Goal: Task Accomplishment & Management: Complete application form

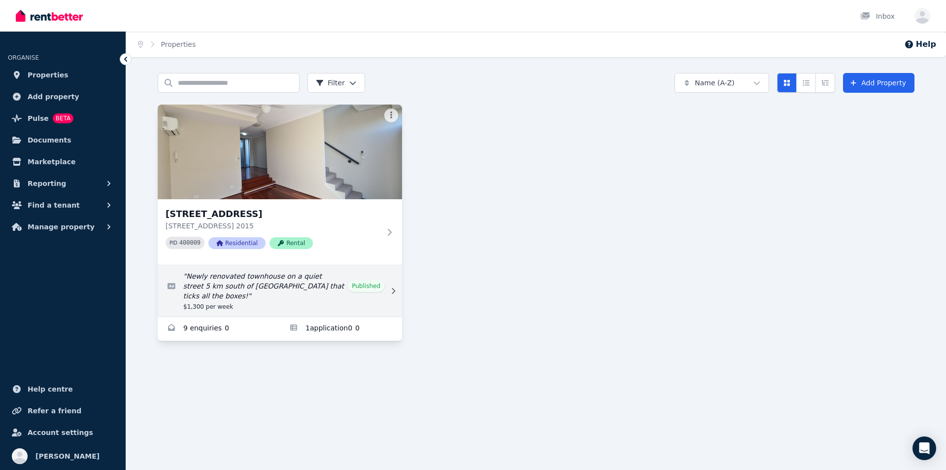
click at [245, 282] on link "Edit listing: Newly renovated townhouse on a quiet street 5 km south of Sydney …" at bounding box center [280, 290] width 244 height 51
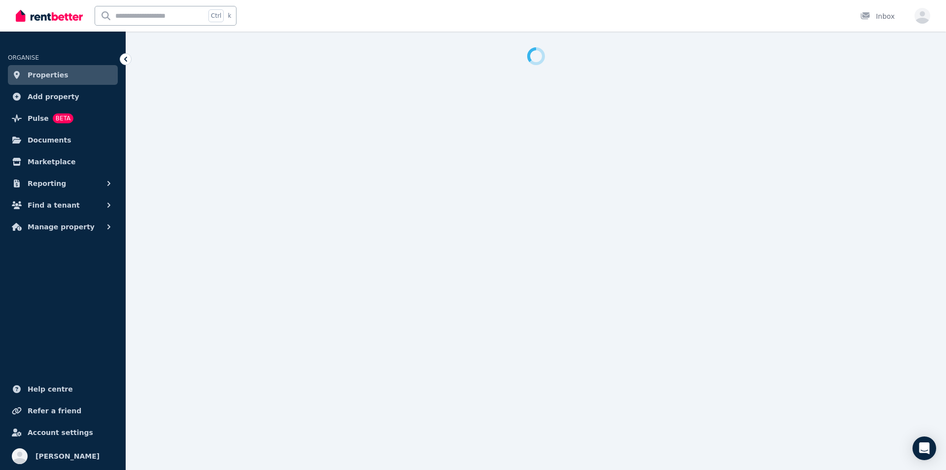
select select "**********"
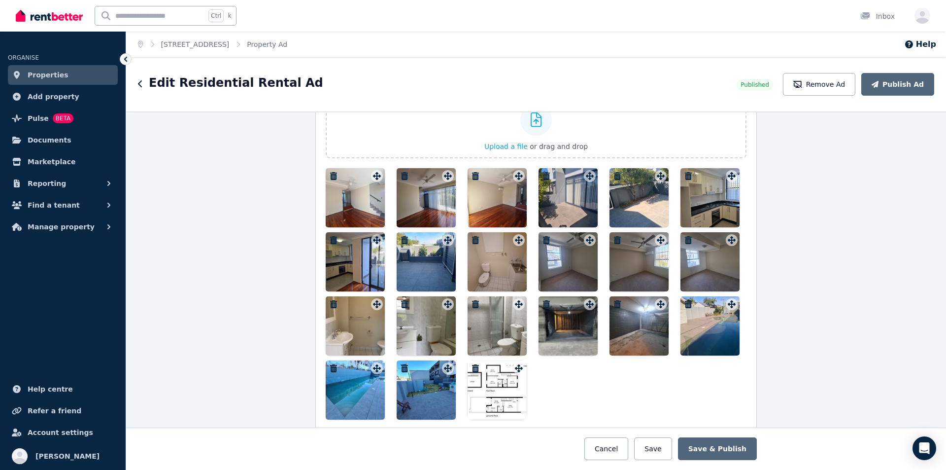
scroll to position [1232, 0]
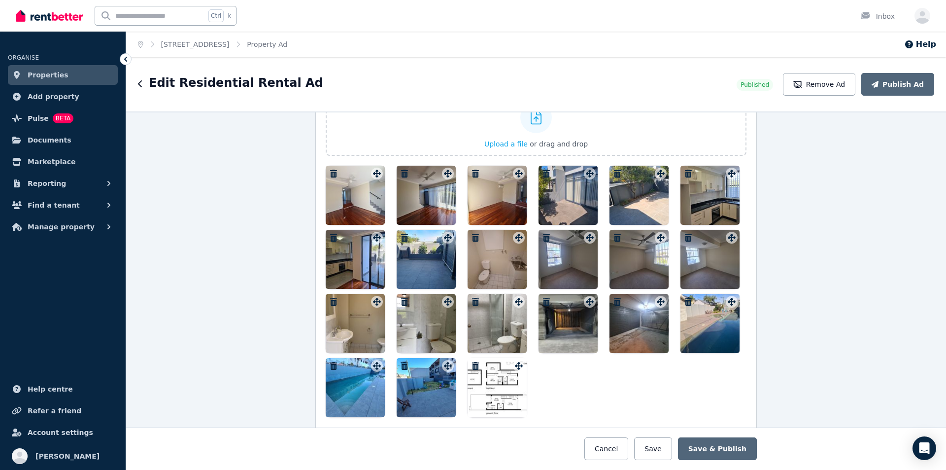
click at [47, 17] on img at bounding box center [49, 15] width 67 height 15
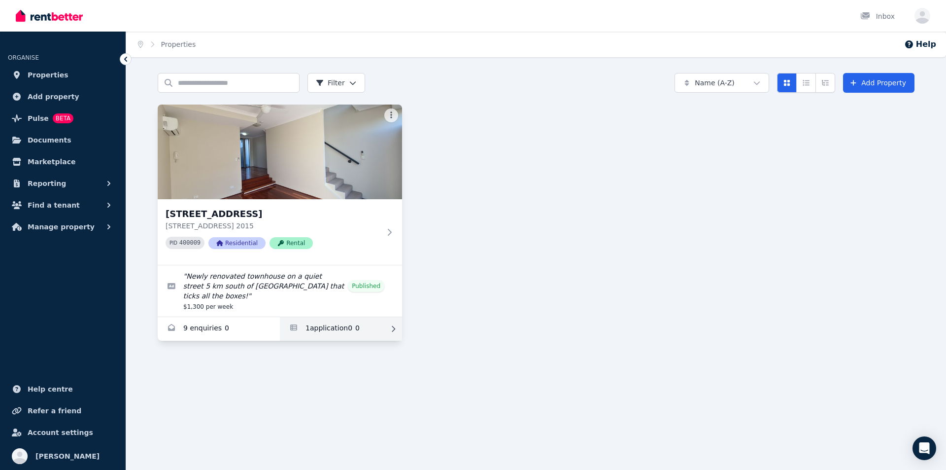
click at [324, 317] on link "Applications for 10/161-219 Queen St, Beaconsfield" at bounding box center [341, 329] width 122 height 24
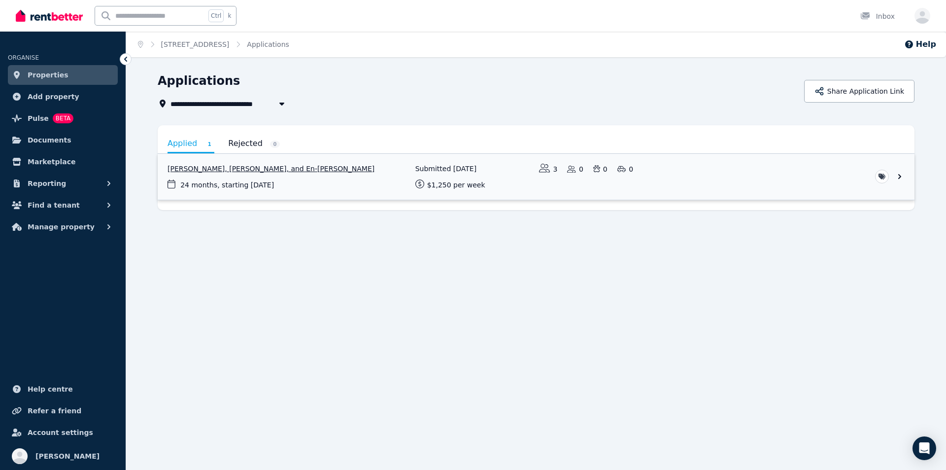
click at [238, 169] on link "View application: Yawen Deng, Chia-fang Miao, and En-Shih Liao" at bounding box center [536, 177] width 757 height 46
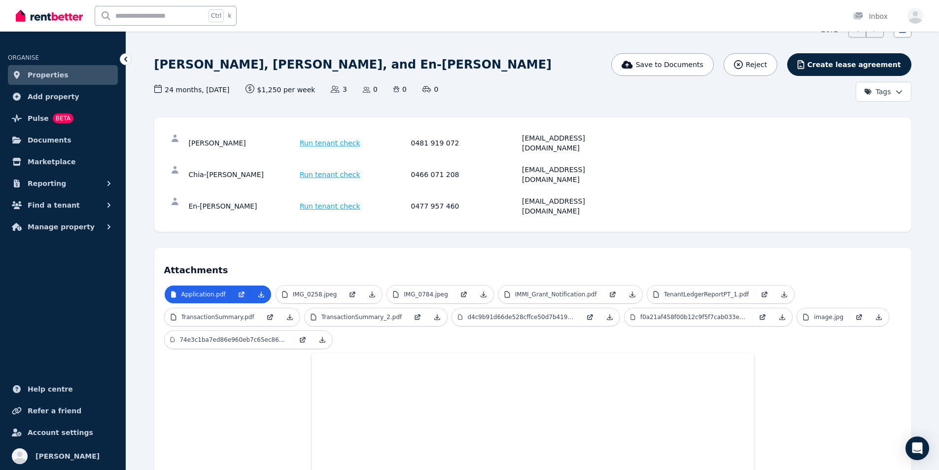
scroll to position [49, 0]
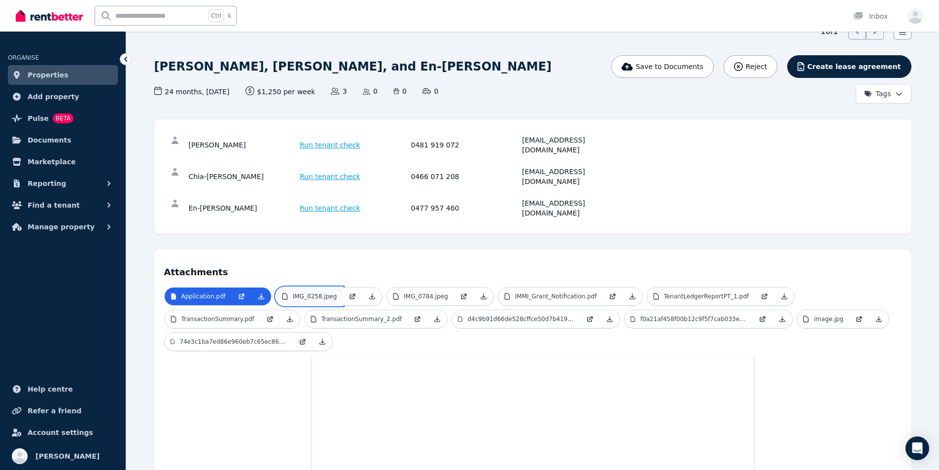
click at [310, 287] on link "IMG_0258.jpeg" at bounding box center [309, 296] width 67 height 18
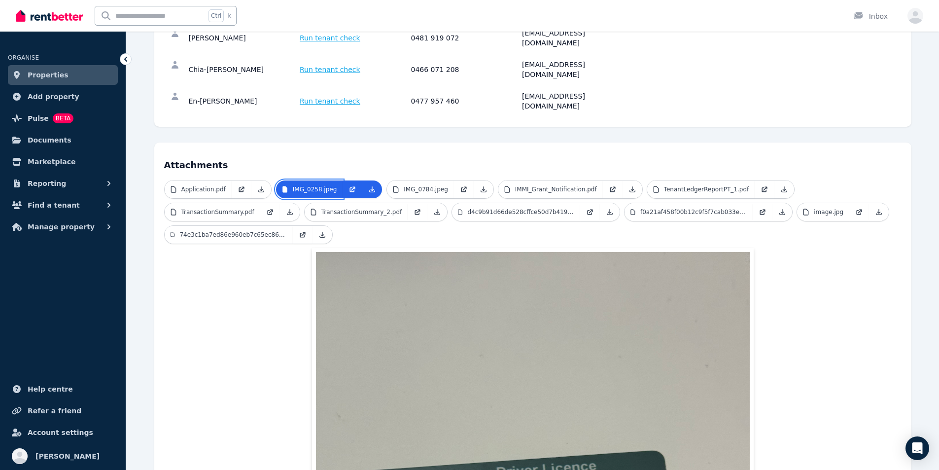
scroll to position [148, 0]
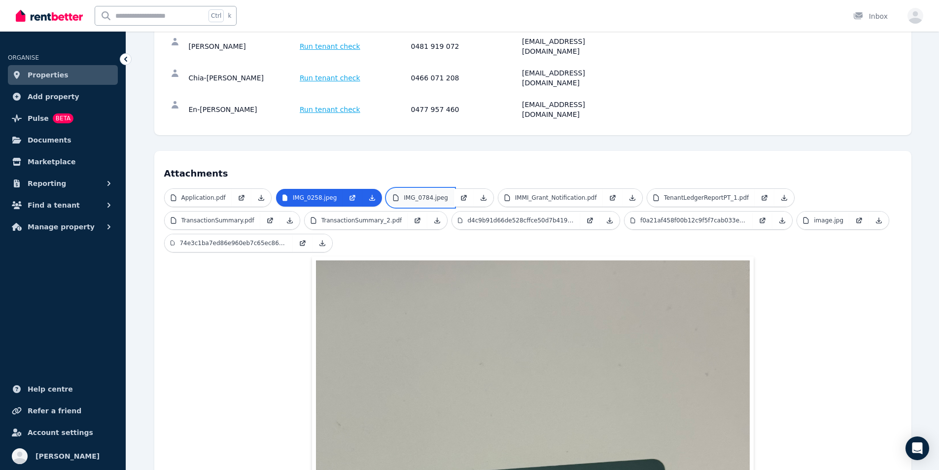
click at [408, 194] on p "IMG_0784.jpeg" at bounding box center [426, 198] width 44 height 8
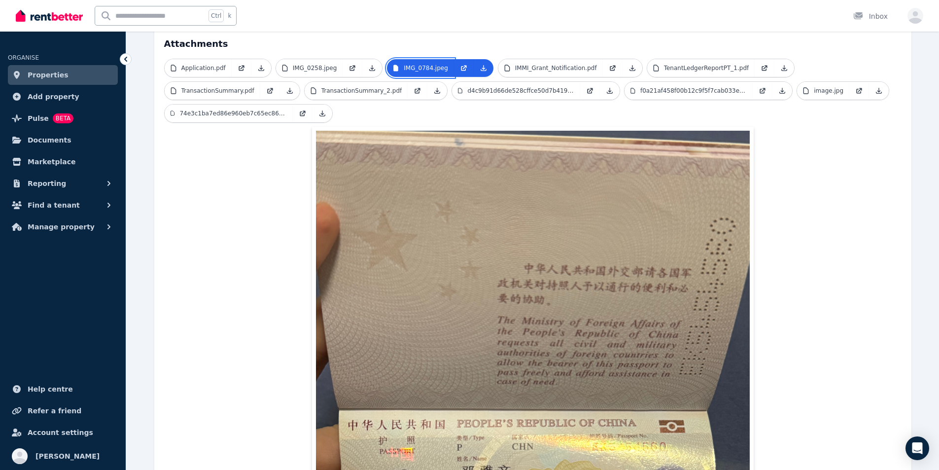
scroll to position [197, 0]
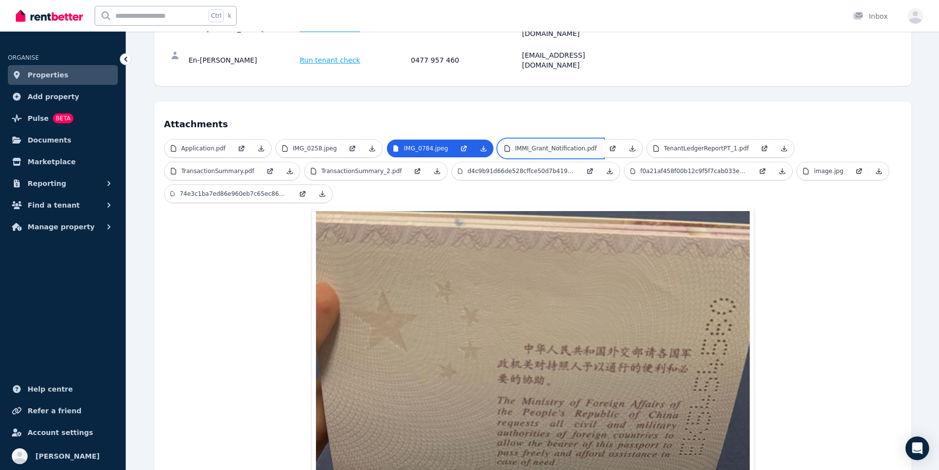
click at [539, 144] on p "IMMI_Grant_Notification.pdf" at bounding box center [556, 148] width 82 height 8
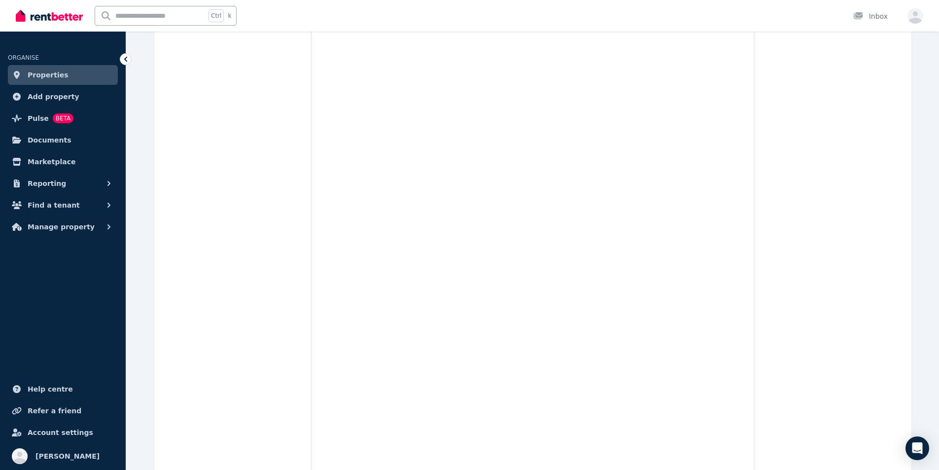
scroll to position [2217, 0]
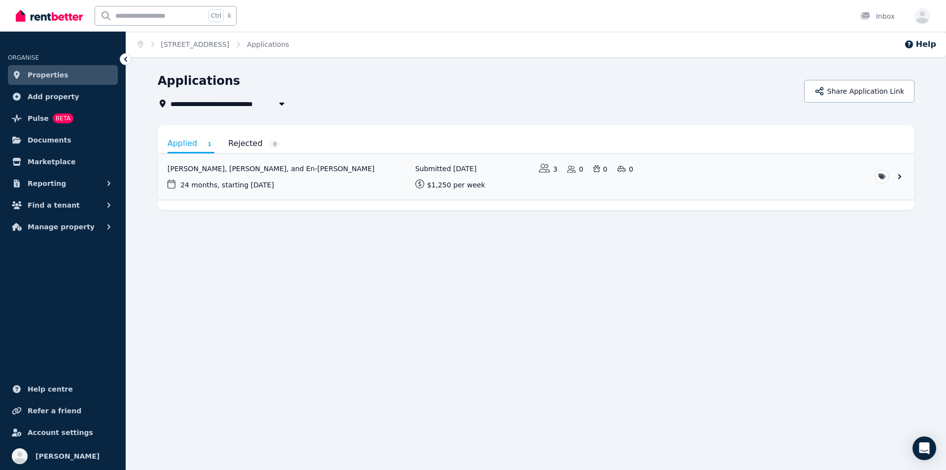
click at [190, 144] on link "Applied 1" at bounding box center [191, 144] width 47 height 18
click at [284, 169] on link "View application: Yawen Deng, Chia-fang Miao, and En-Shih Liao" at bounding box center [536, 177] width 757 height 46
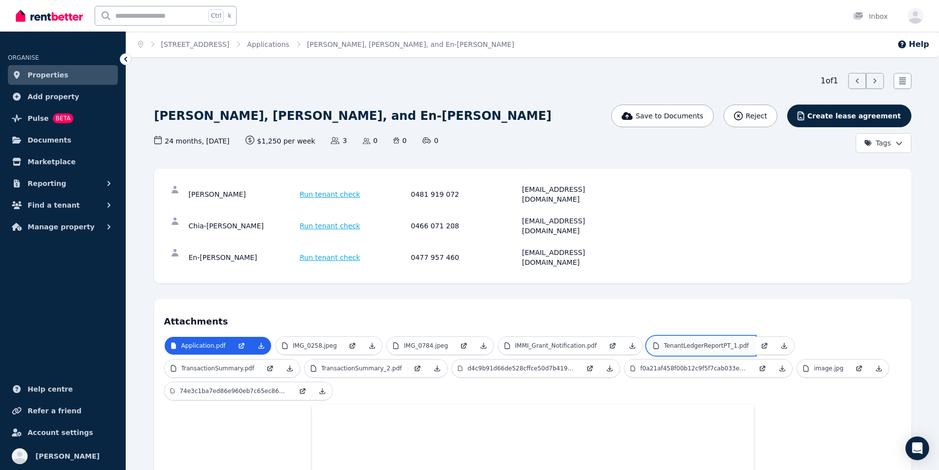
click at [675, 341] on p "TenantLedgerReportPT_1.pdf" at bounding box center [706, 345] width 85 height 8
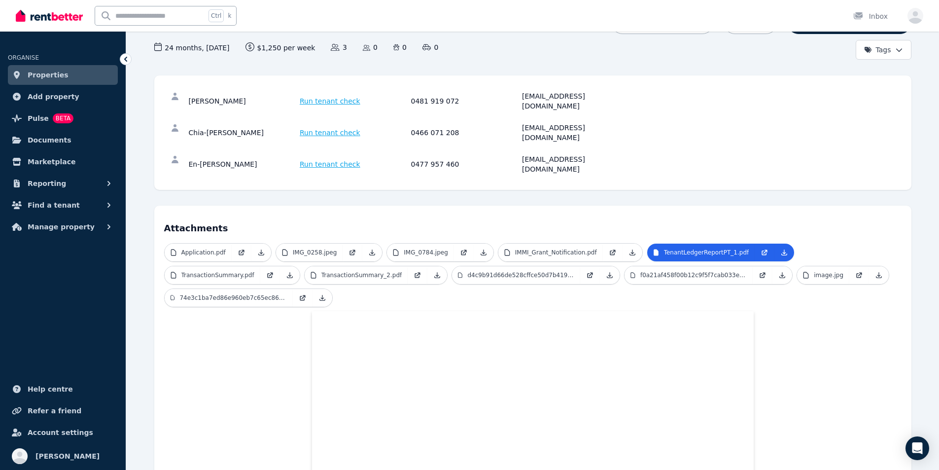
scroll to position [99, 0]
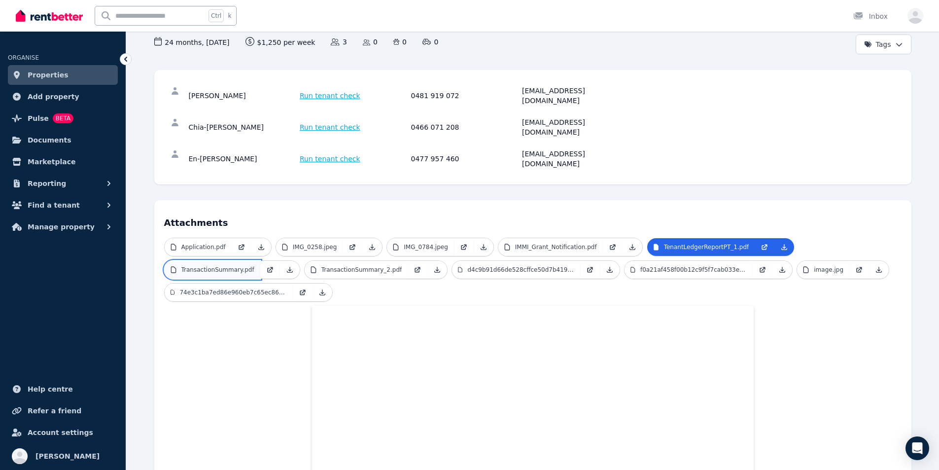
click at [227, 266] on p "TransactionSummary.pdf" at bounding box center [217, 270] width 73 height 8
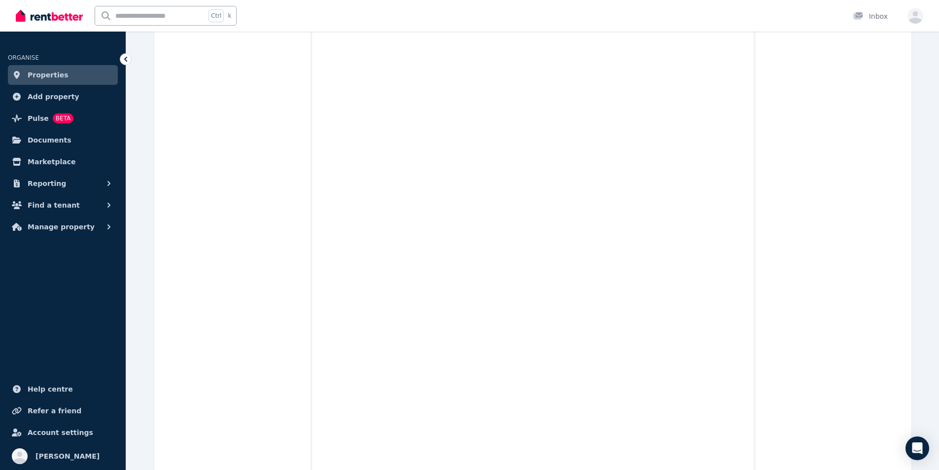
scroll to position [23596, 0]
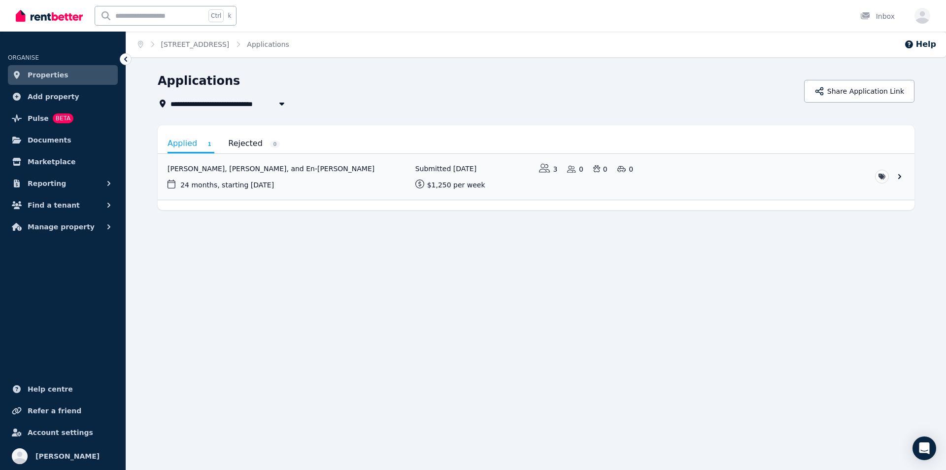
click at [194, 145] on link "Applied 1" at bounding box center [191, 144] width 47 height 18
click at [215, 168] on link "View application: Yawen Deng, Chia-fang Miao, and En-Shih Liao" at bounding box center [536, 177] width 757 height 46
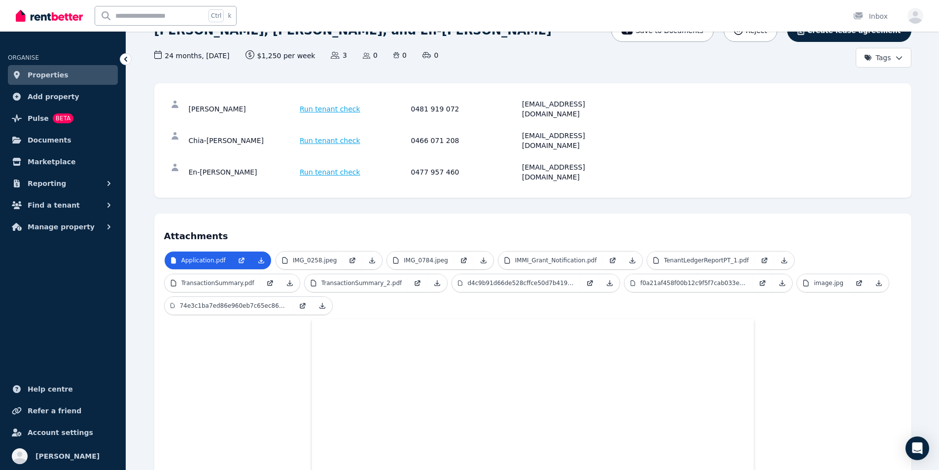
scroll to position [99, 0]
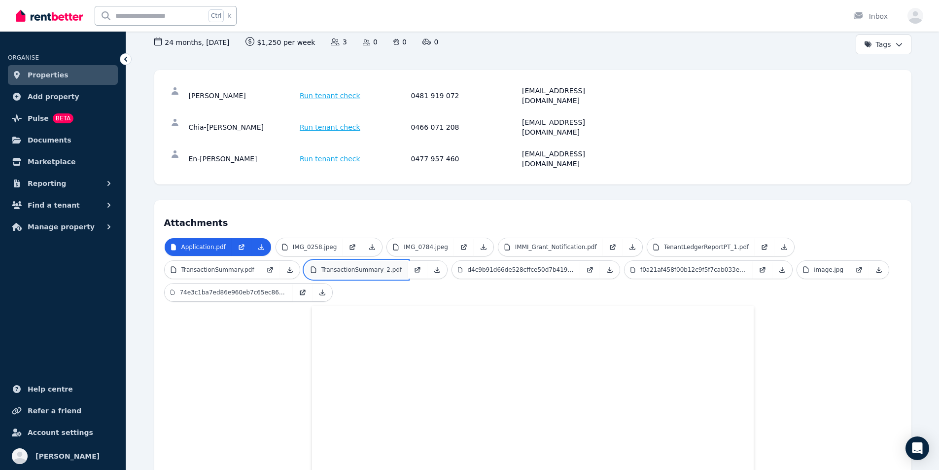
click at [338, 266] on p "TransactionSummary_2.pdf" at bounding box center [361, 270] width 81 height 8
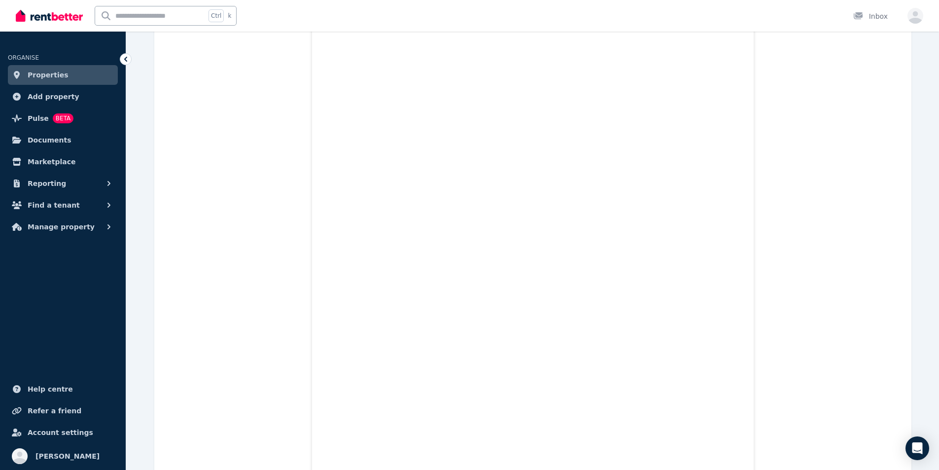
scroll to position [197, 0]
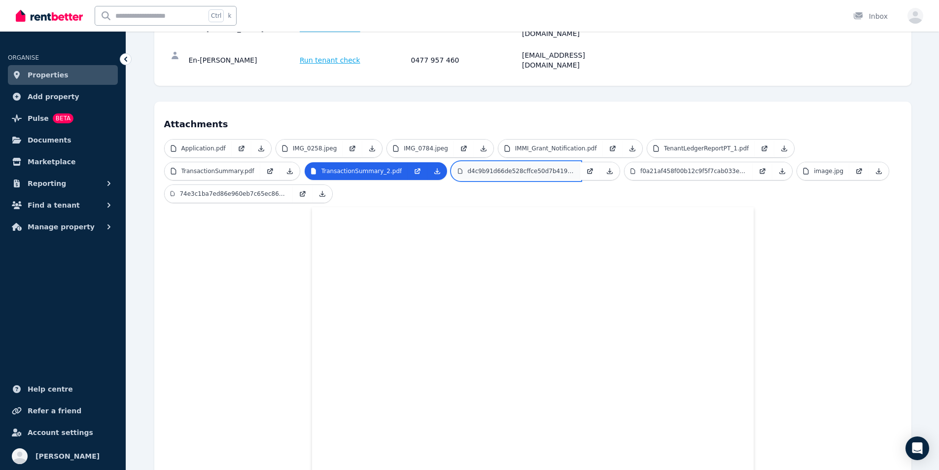
click at [473, 167] on p "d4c9b91d66de528cffce50d7b4196873.jpeg" at bounding box center [520, 171] width 107 height 8
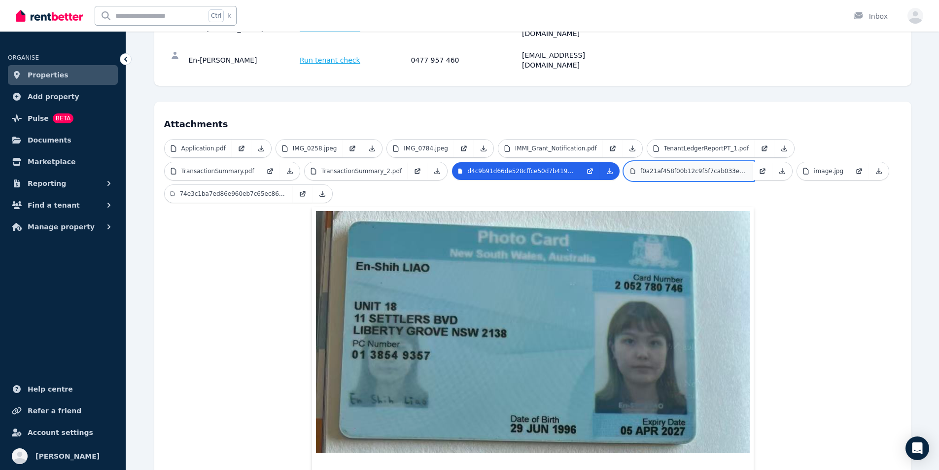
click at [656, 167] on p "f0a21af458f00b12c9f5f7cab033ebad.jpeg" at bounding box center [693, 171] width 106 height 8
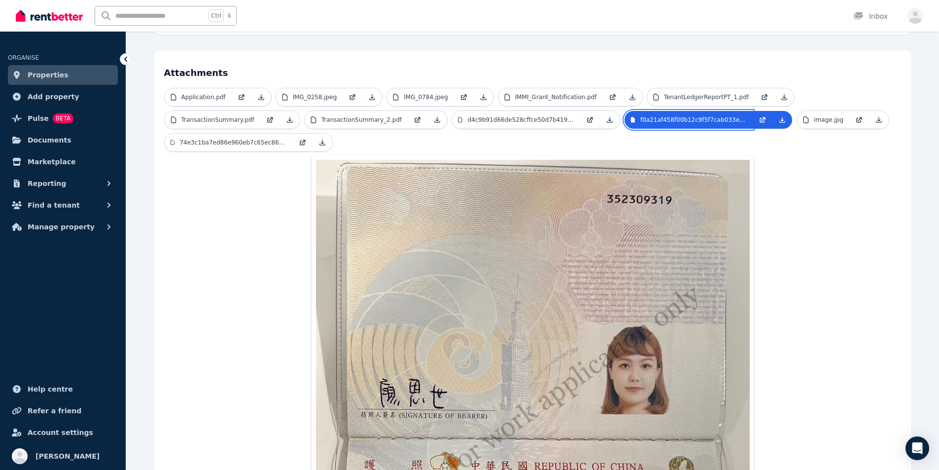
scroll to position [246, 0]
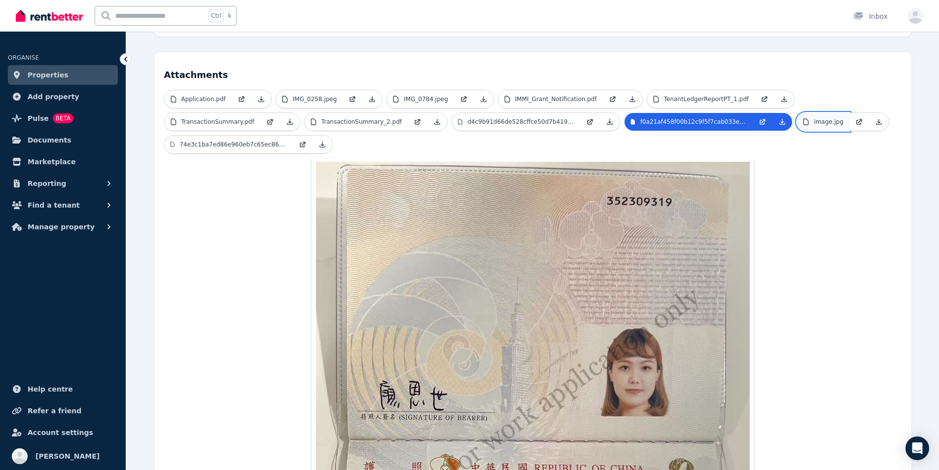
click at [813, 118] on p "image.jpg" at bounding box center [828, 122] width 30 height 8
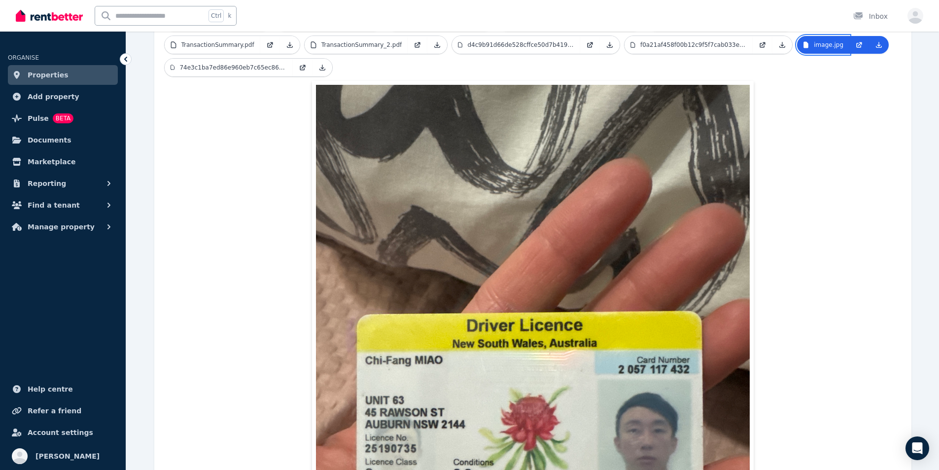
scroll to position [148, 0]
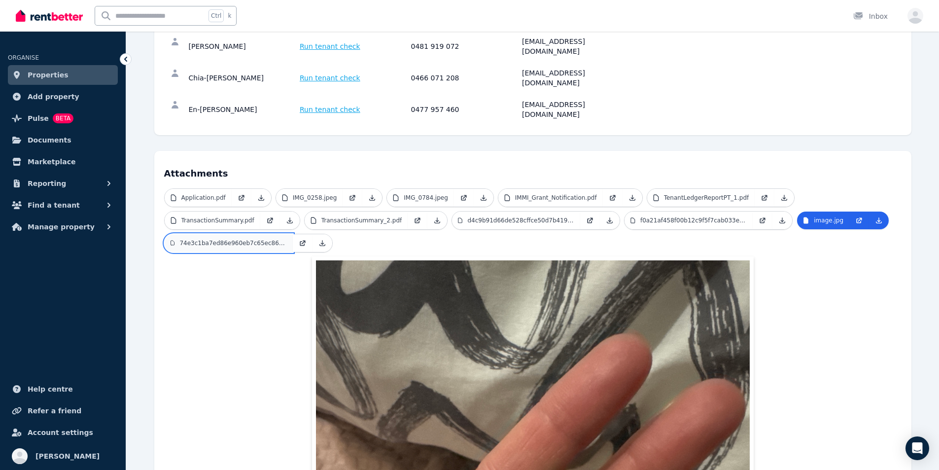
click at [220, 239] on p "74e3c1ba7ed86e960eb7c65ec86689d1.jpeg" at bounding box center [232, 243] width 107 height 8
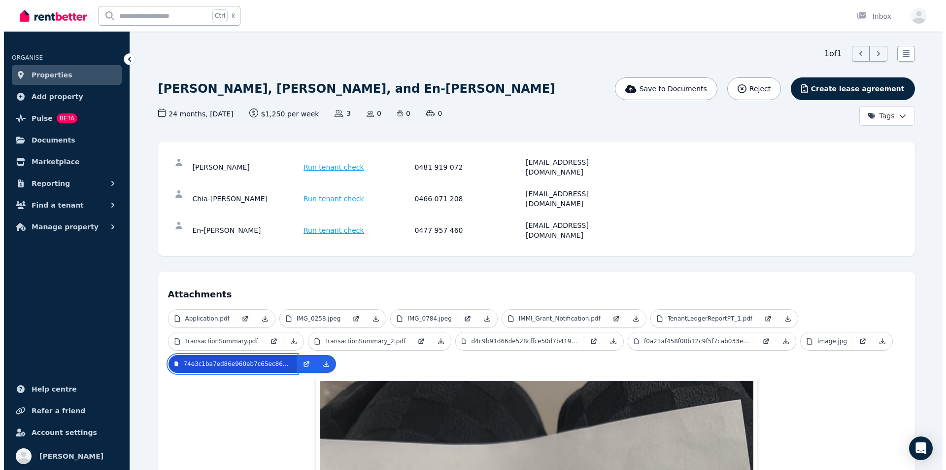
scroll to position [5, 0]
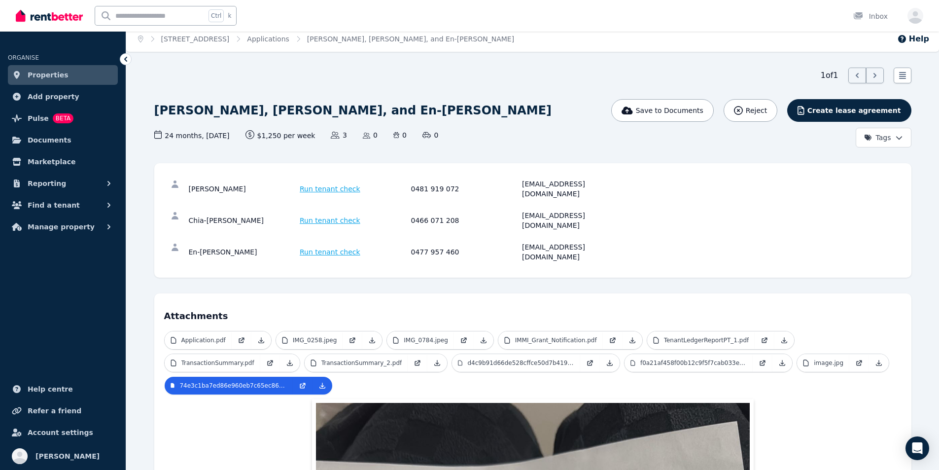
click at [319, 187] on span "Run tenant check" at bounding box center [330, 189] width 61 height 10
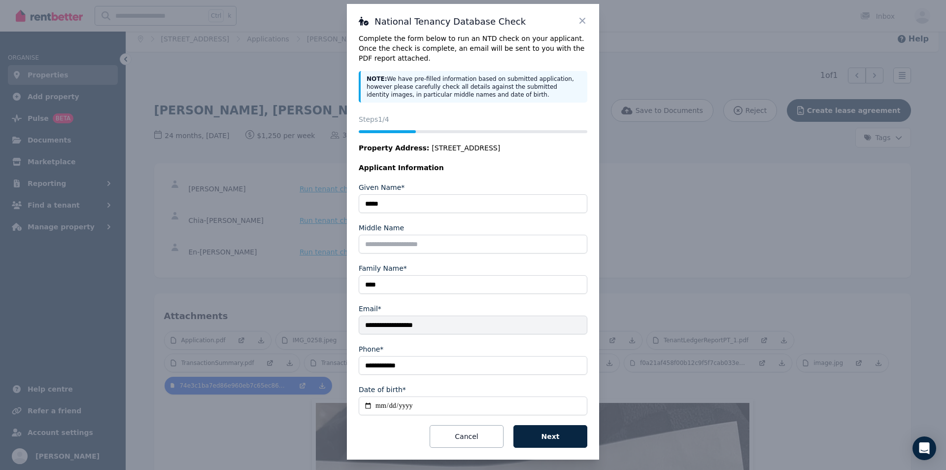
scroll to position [17, 0]
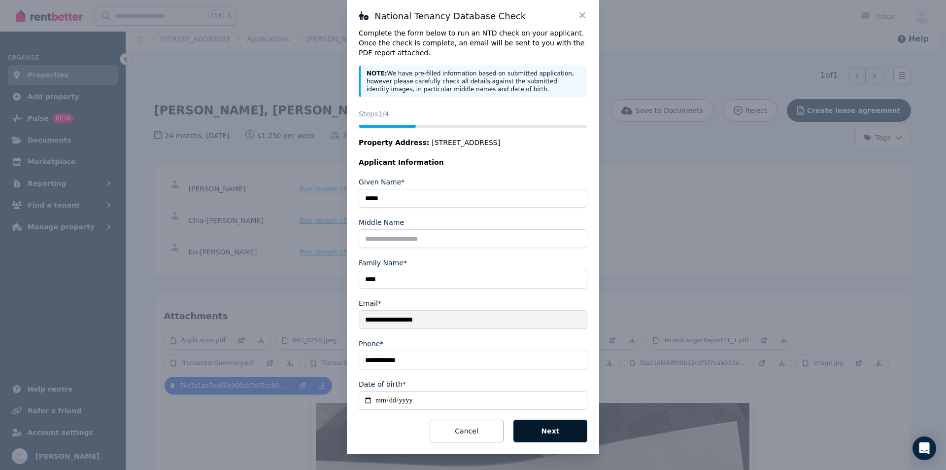
click at [574, 429] on button "Next" at bounding box center [550, 430] width 74 height 23
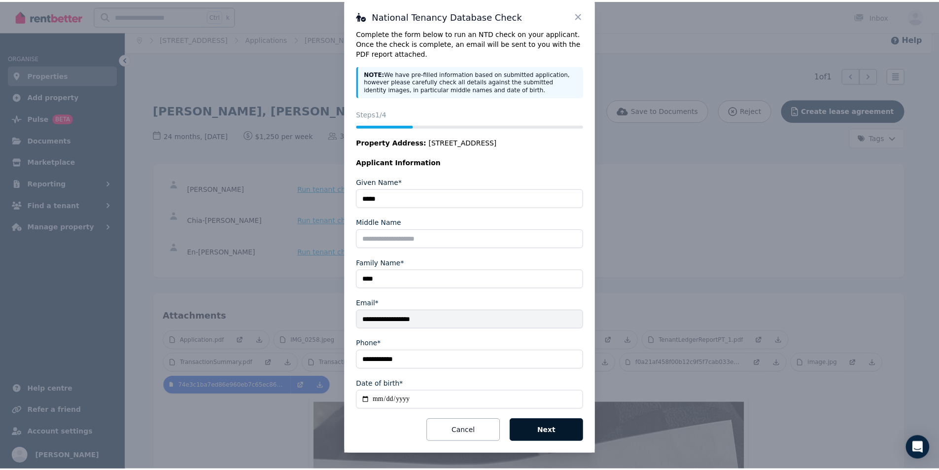
scroll to position [0, 0]
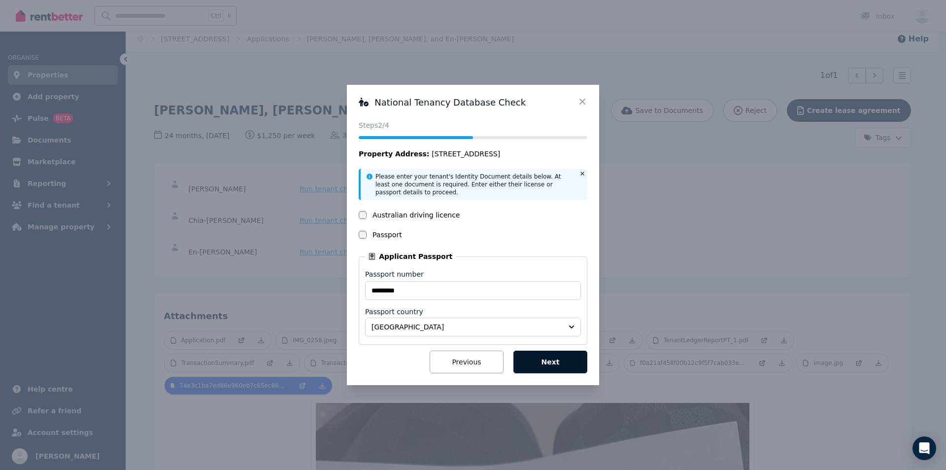
click at [537, 362] on button "Next" at bounding box center [550, 361] width 74 height 23
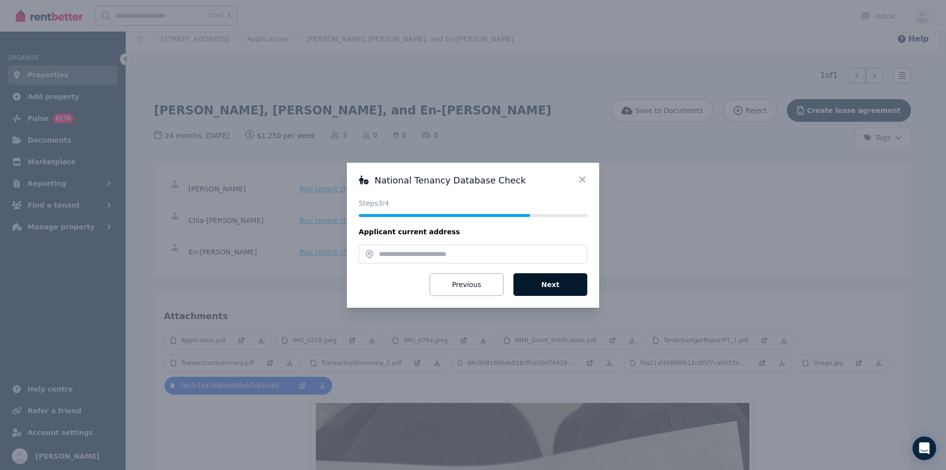
click at [558, 294] on button "Next" at bounding box center [550, 284] width 74 height 23
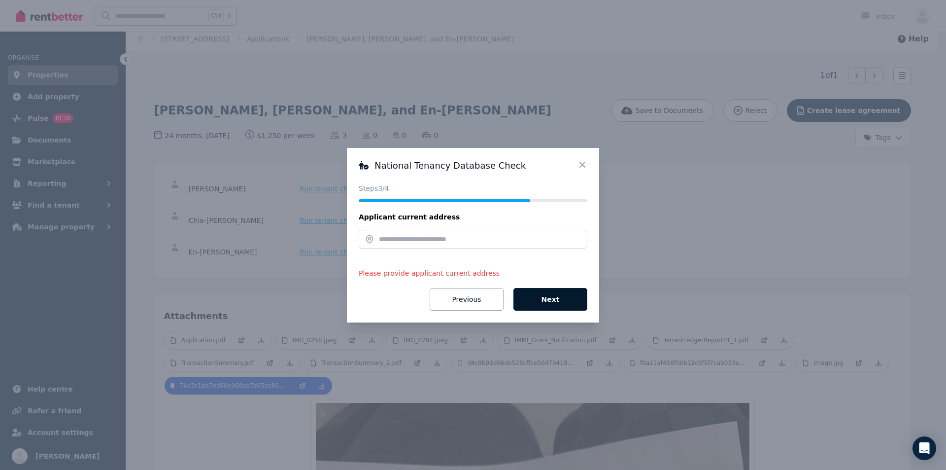
click at [558, 294] on button "Next" at bounding box center [550, 299] width 74 height 23
click at [582, 167] on icon at bounding box center [582, 165] width 10 height 10
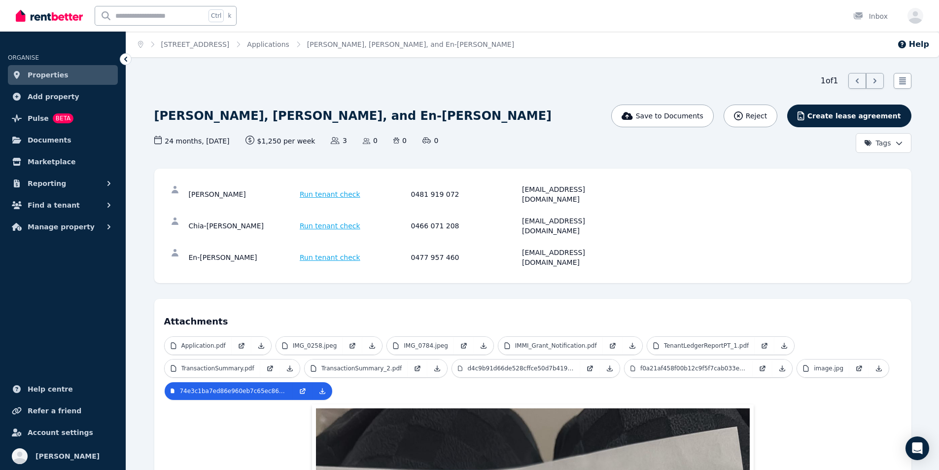
click at [210, 187] on div "[PERSON_NAME]" at bounding box center [243, 194] width 108 height 20
click at [24, 77] on link "Properties" at bounding box center [63, 75] width 110 height 20
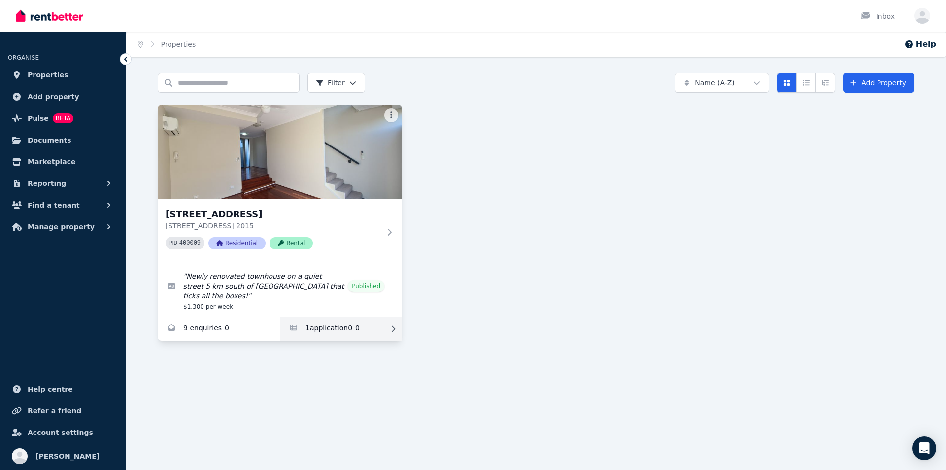
click at [316, 317] on link "Applications for 10/161-219 Queen St, Beaconsfield" at bounding box center [341, 329] width 122 height 24
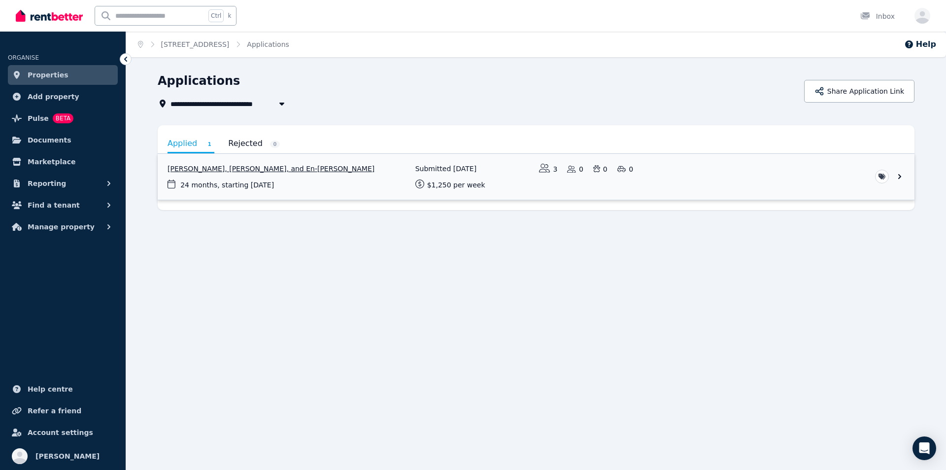
click at [224, 168] on link "View application: Yawen Deng, Chia-fang Miao, and En-Shih Liao" at bounding box center [536, 177] width 757 height 46
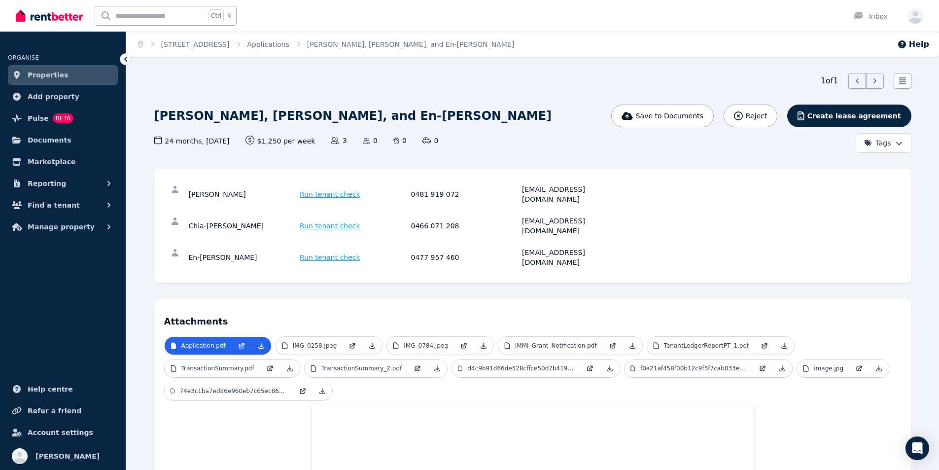
click at [332, 189] on span "Run tenant check" at bounding box center [330, 194] width 61 height 10
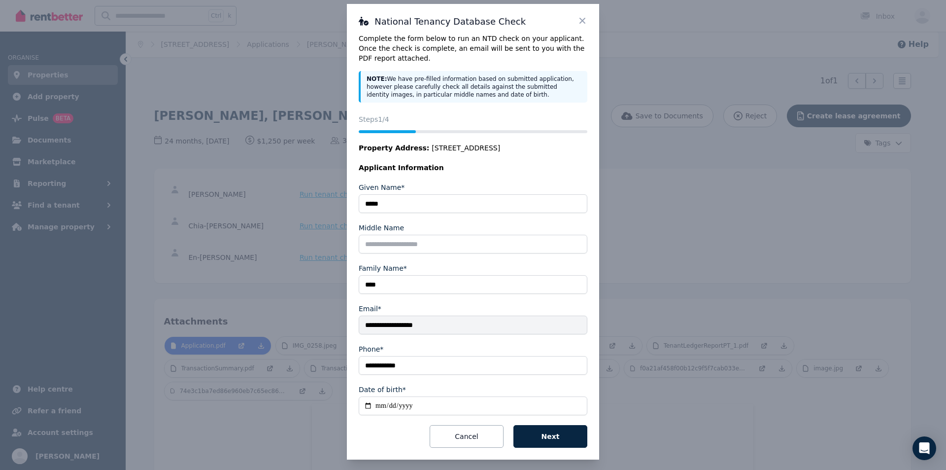
scroll to position [17, 0]
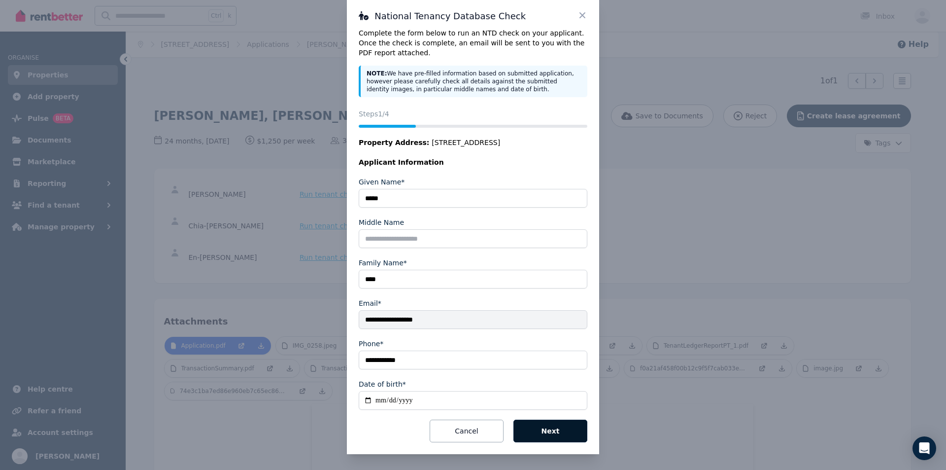
click at [530, 431] on button "Next" at bounding box center [550, 430] width 74 height 23
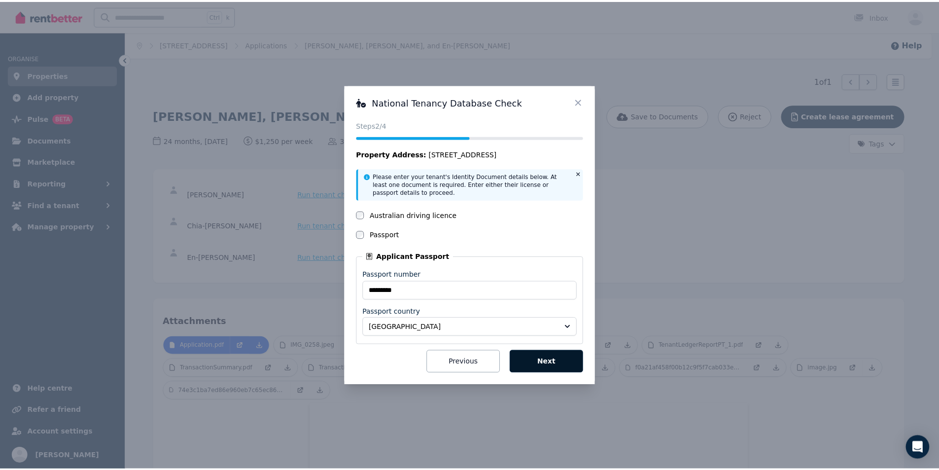
scroll to position [0, 0]
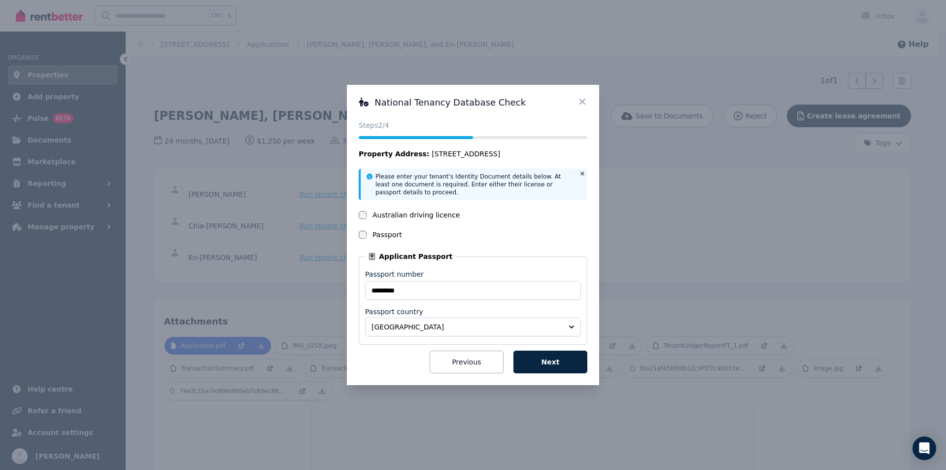
click at [549, 374] on div "National Tenancy Database Check Status Steps 2 /4 Property Address: 10/161-219 …" at bounding box center [473, 235] width 252 height 300
click at [551, 365] on button "Next" at bounding box center [550, 361] width 74 height 23
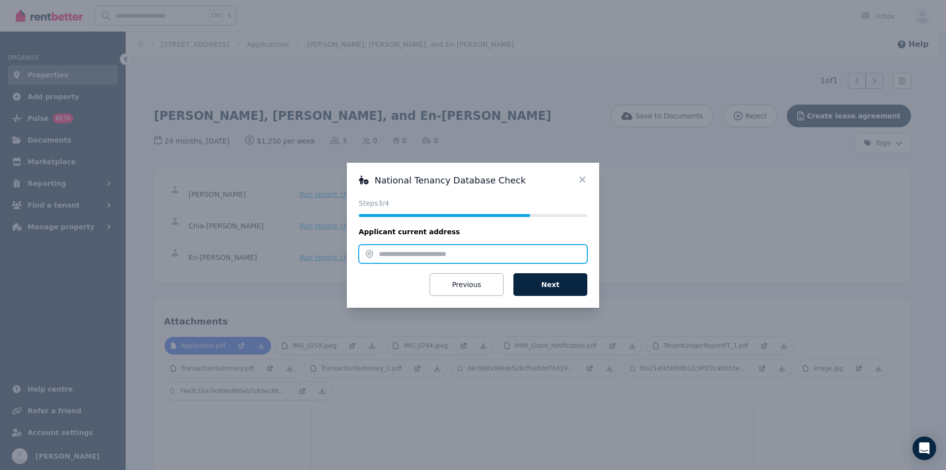
click at [481, 254] on input "text" at bounding box center [473, 253] width 229 height 19
paste input "**********"
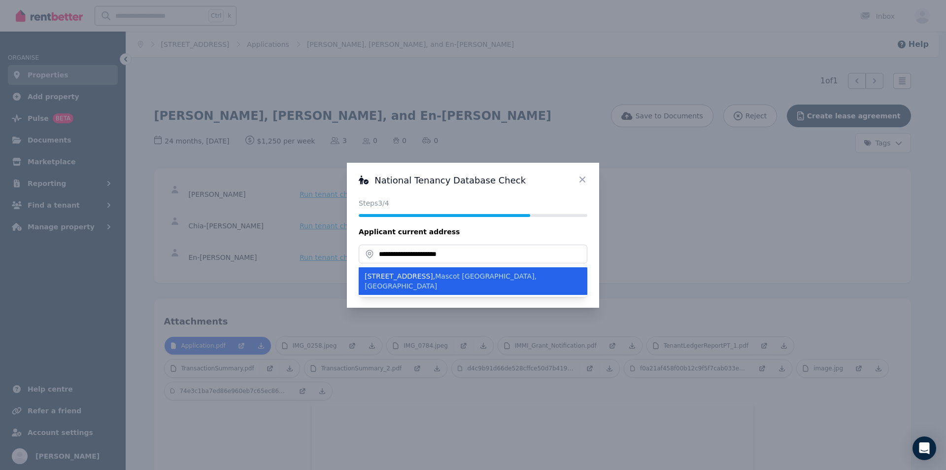
click at [400, 274] on div "206/1 Church Avenue , Mascot NSW, Australia" at bounding box center [467, 281] width 205 height 20
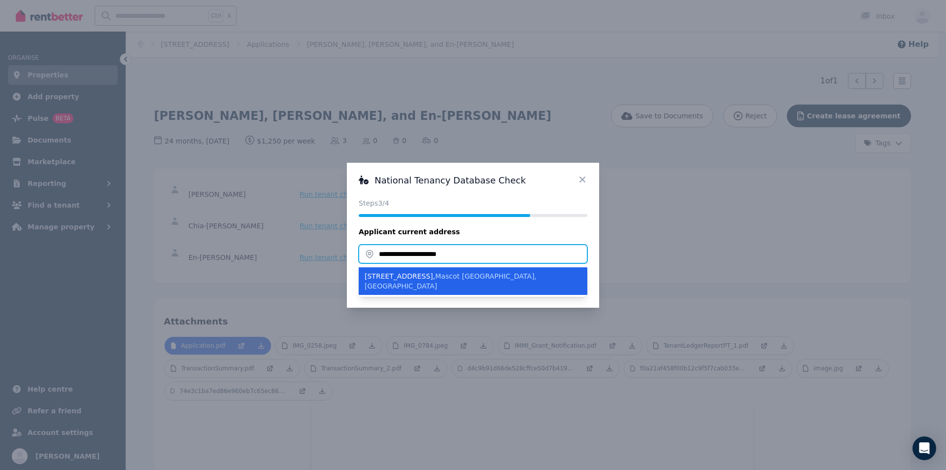
type input "**********"
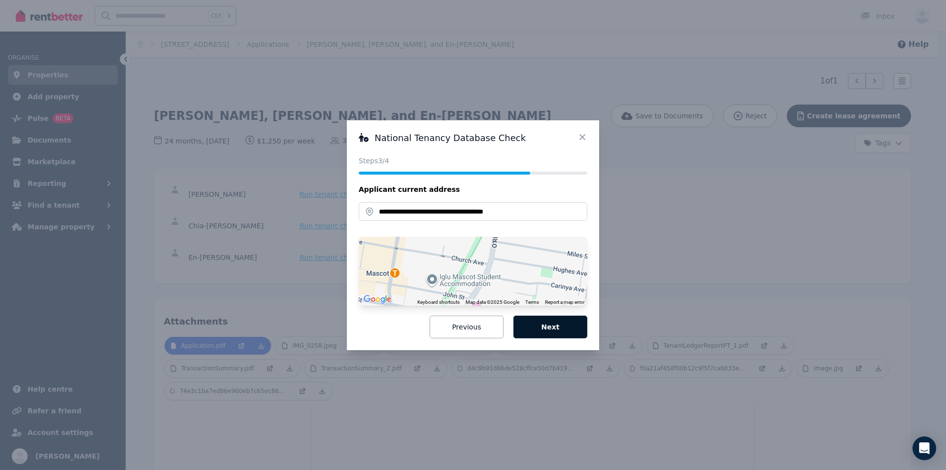
click at [569, 328] on button "Next" at bounding box center [550, 326] width 74 height 23
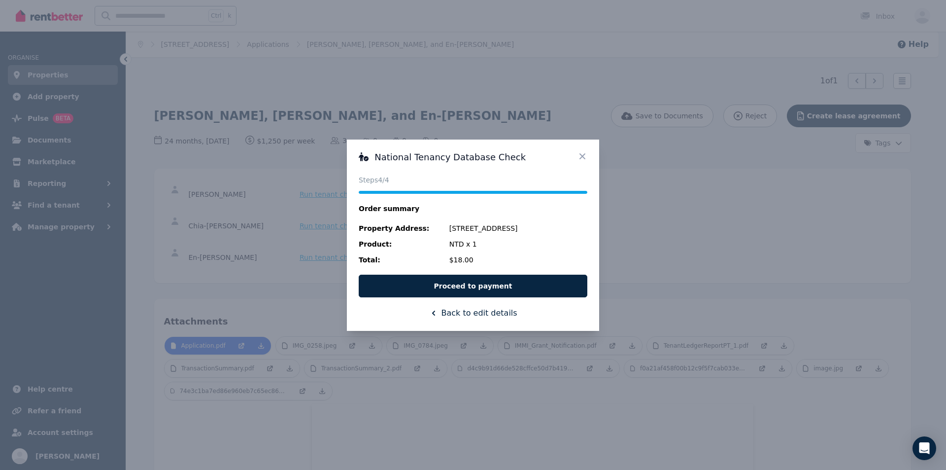
click at [582, 156] on icon at bounding box center [582, 156] width 6 height 6
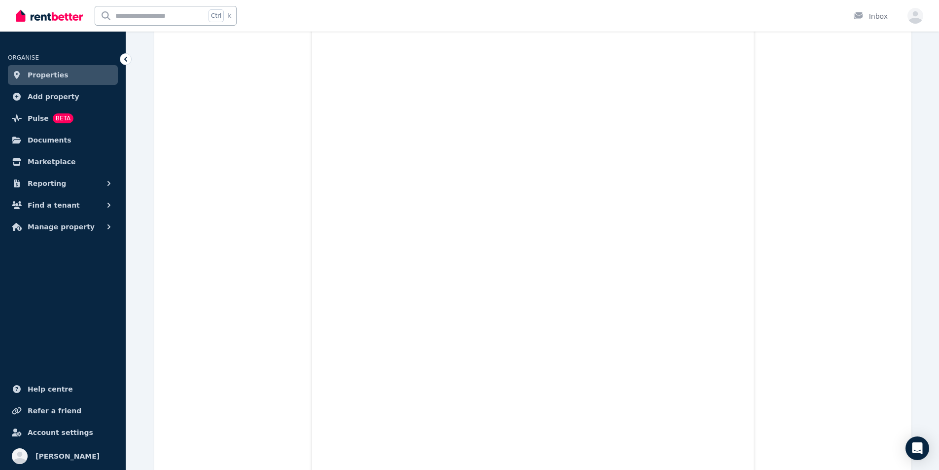
scroll to position [1774, 0]
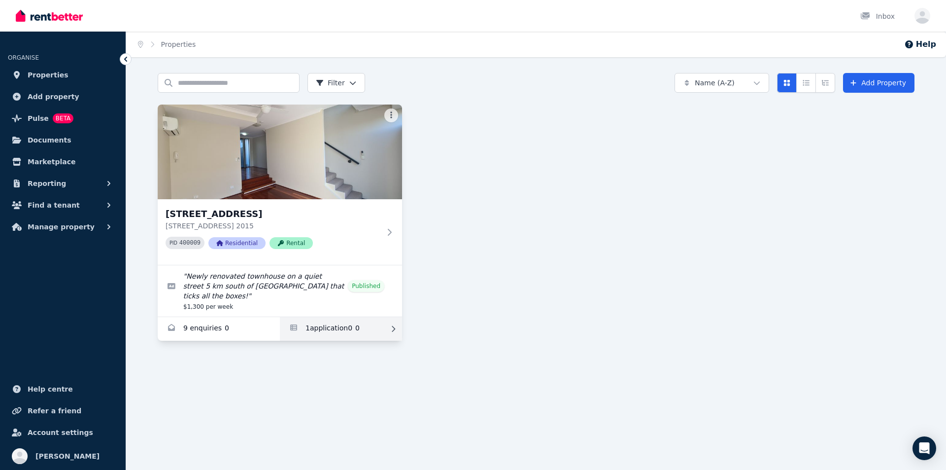
click at [314, 319] on link "Applications for 10/161-219 Queen St, Beaconsfield" at bounding box center [341, 329] width 122 height 24
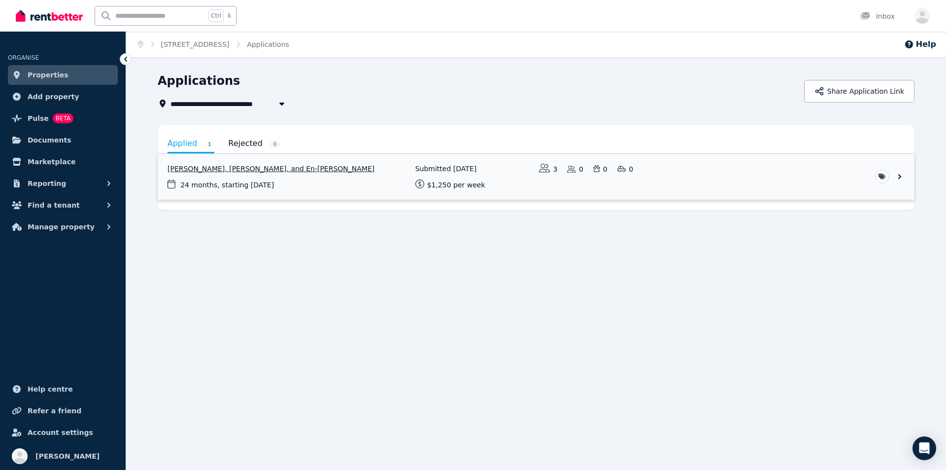
click at [226, 170] on link "View application: Yawen Deng, Chia-fang Miao, and En-Shih Liao" at bounding box center [536, 177] width 757 height 46
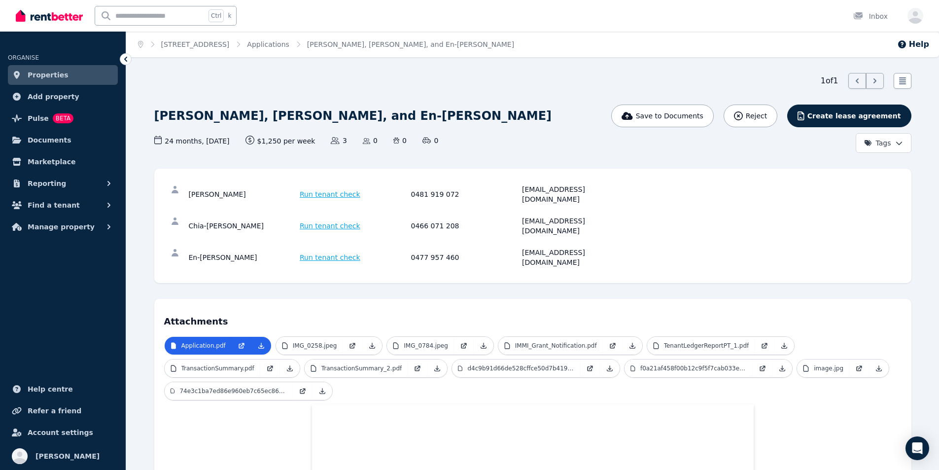
click at [49, 74] on span "Properties" at bounding box center [48, 75] width 41 height 12
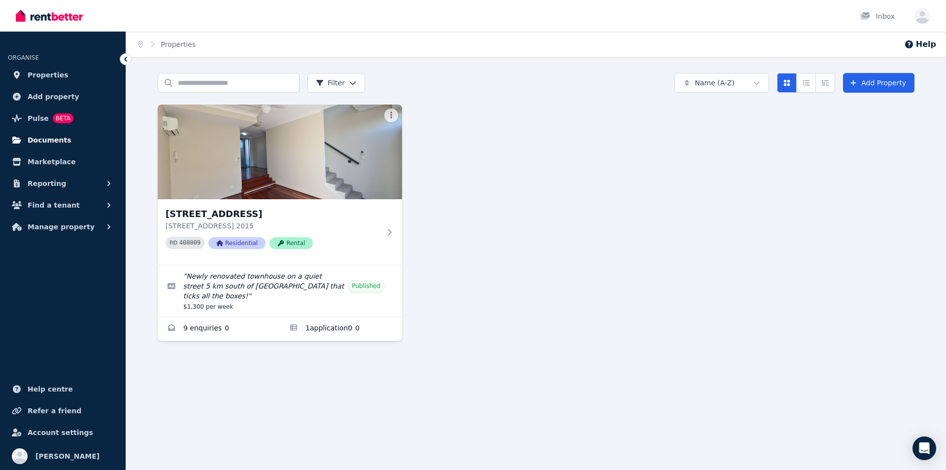
click at [46, 143] on span "Documents" at bounding box center [50, 140] width 44 height 12
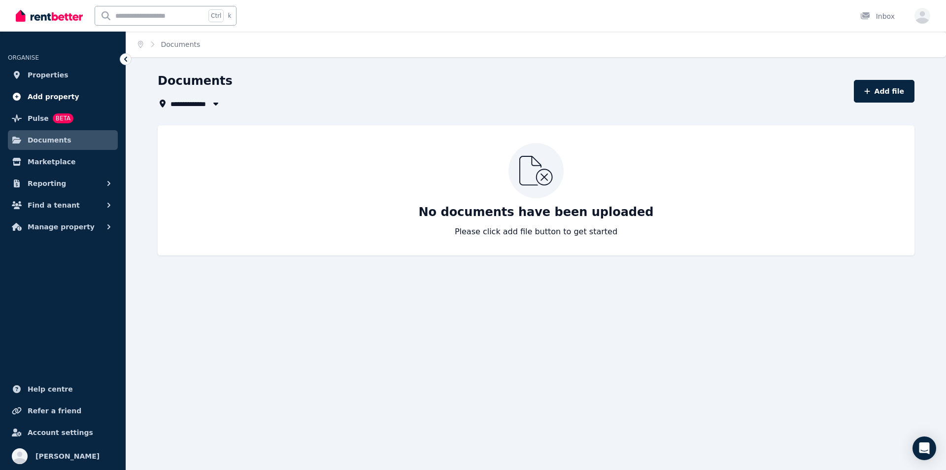
click at [34, 100] on span "Add property" at bounding box center [54, 97] width 52 height 12
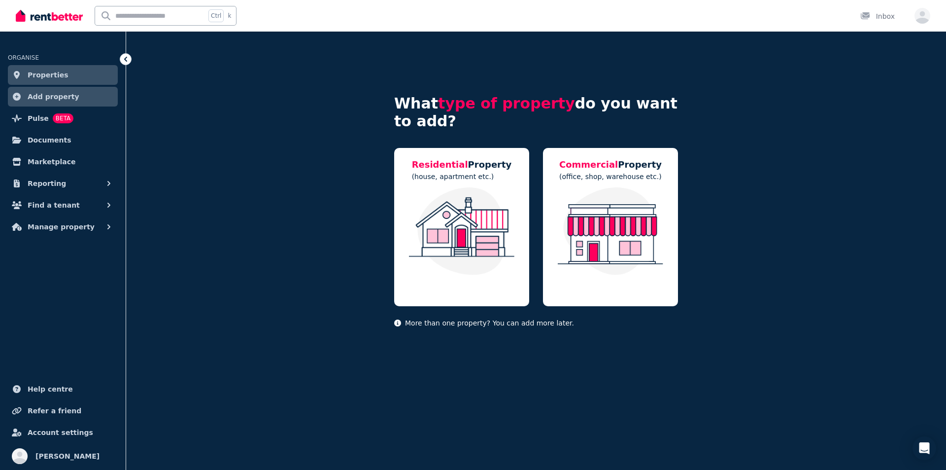
click at [47, 78] on span "Properties" at bounding box center [48, 75] width 41 height 12
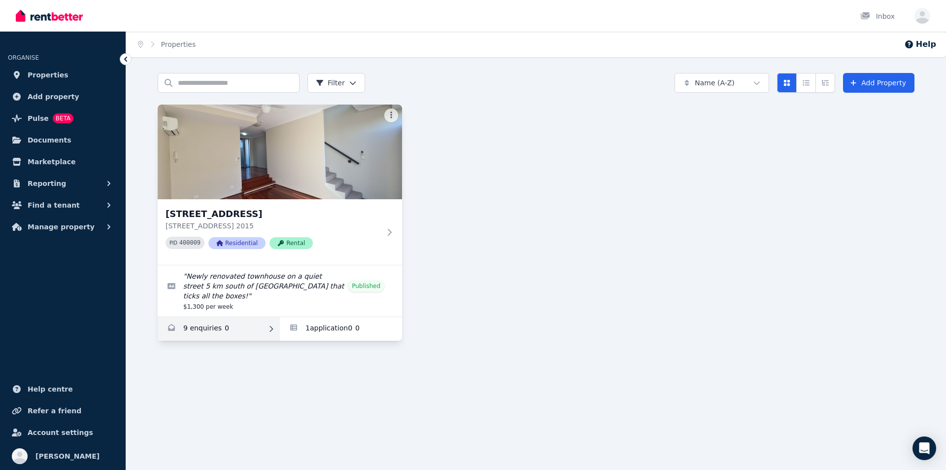
click at [206, 317] on link "Enquiries for 10/161-219 Queen St, Beaconsfield" at bounding box center [219, 329] width 122 height 24
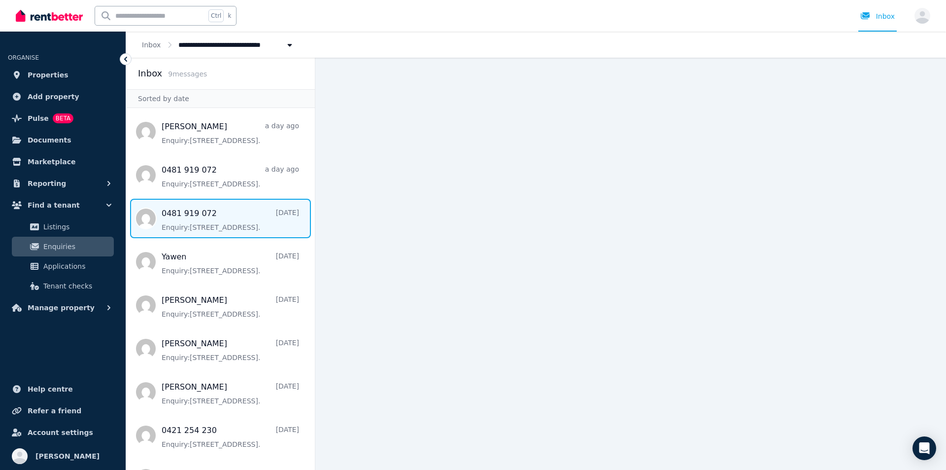
click at [209, 220] on span "Message list" at bounding box center [220, 218] width 189 height 39
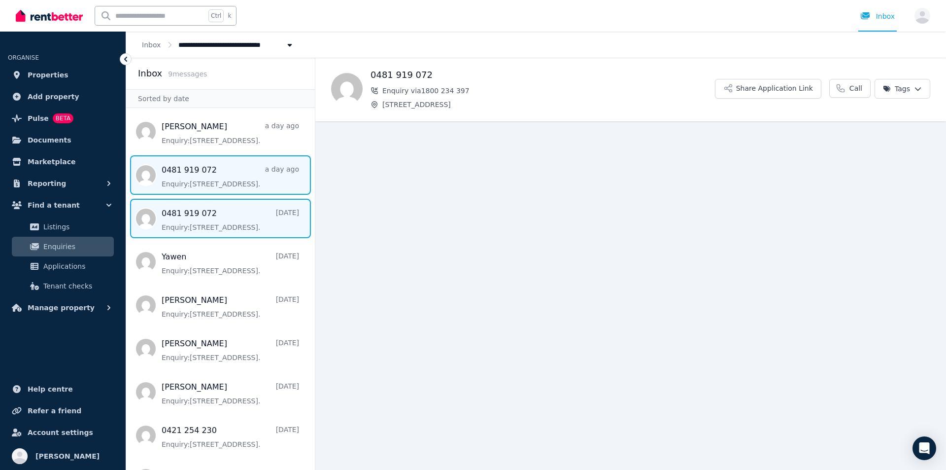
click at [211, 188] on span "Message list" at bounding box center [220, 174] width 189 height 39
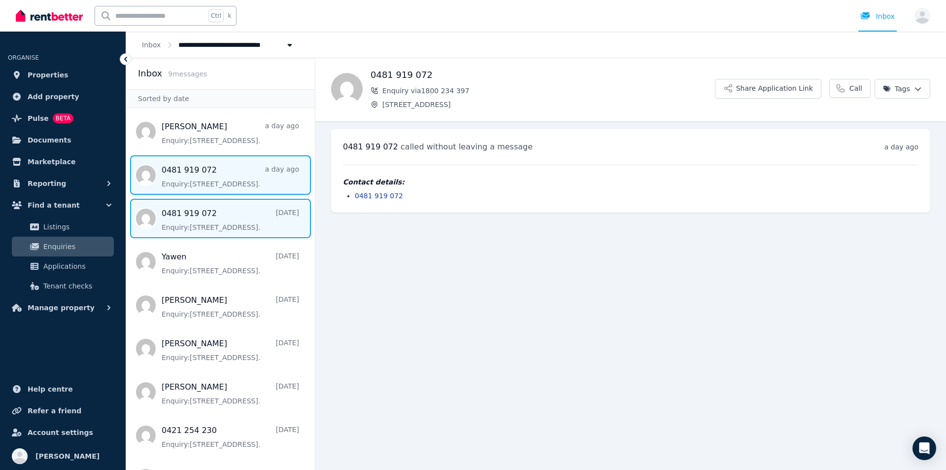
click at [214, 223] on span "Message list" at bounding box center [220, 218] width 189 height 39
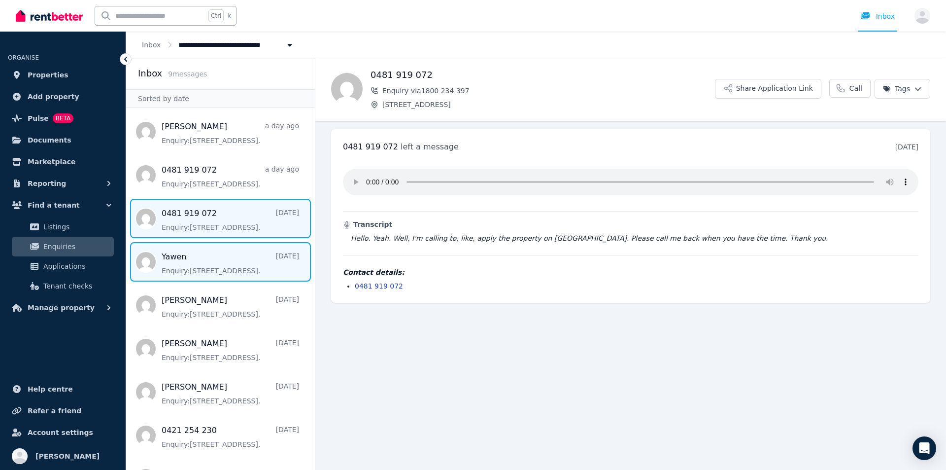
click at [217, 261] on span "Message list" at bounding box center [220, 261] width 189 height 39
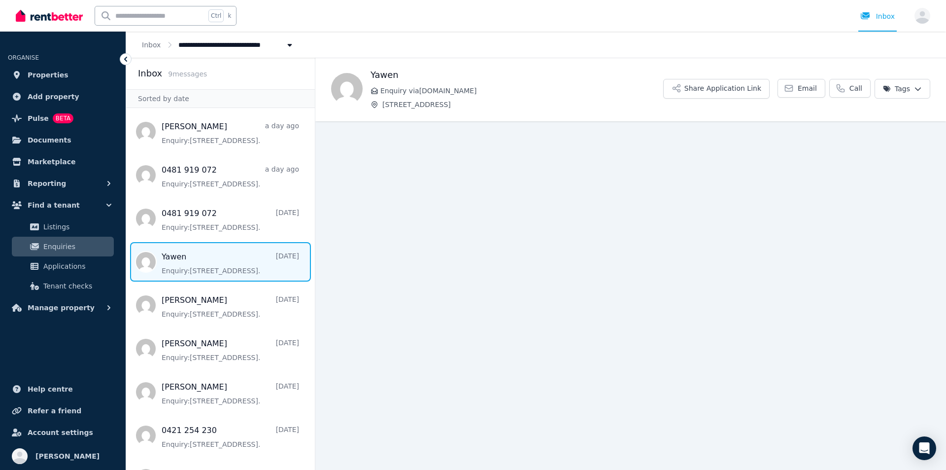
click at [217, 261] on span "Message list" at bounding box center [220, 261] width 189 height 39
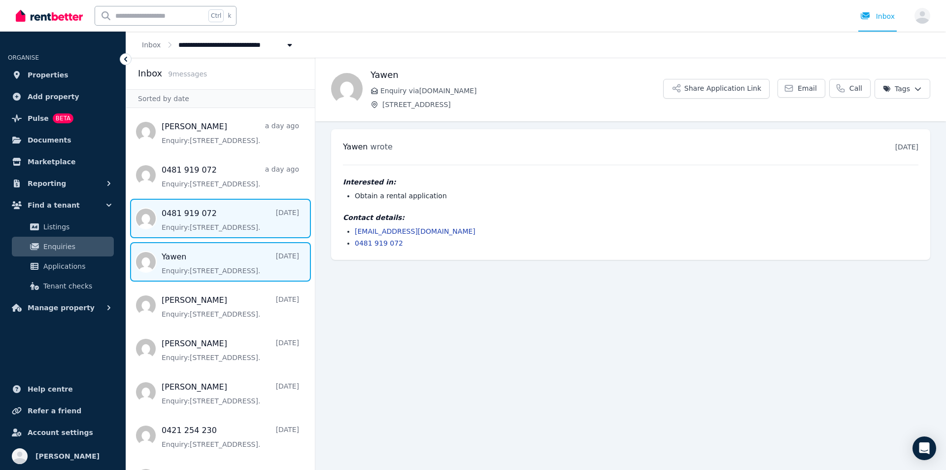
click at [213, 230] on span "Message list" at bounding box center [220, 218] width 189 height 39
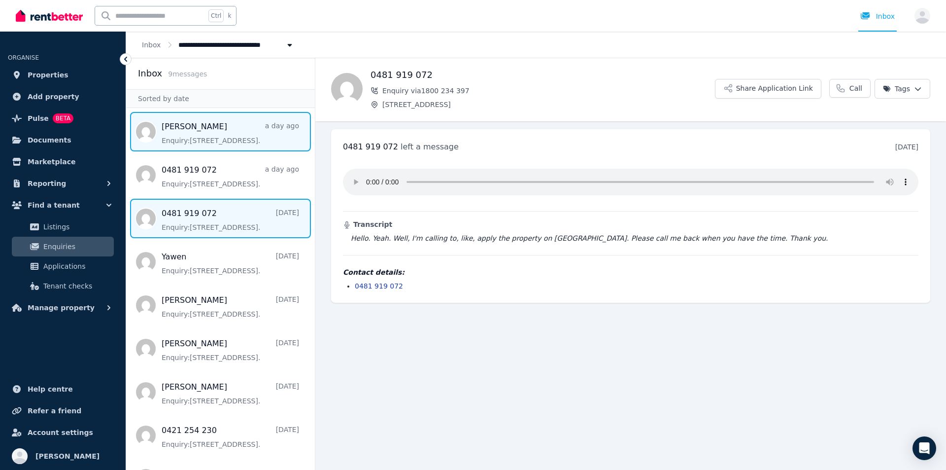
click at [226, 145] on span "Message list" at bounding box center [220, 131] width 189 height 39
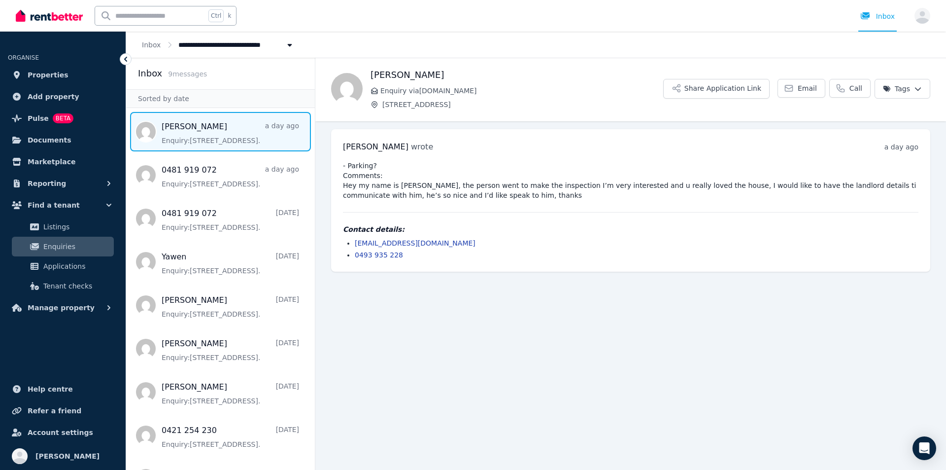
click at [483, 195] on pre "- Parking? Comments: Hey my name is [PERSON_NAME], the person went to make the …" at bounding box center [630, 180] width 575 height 39
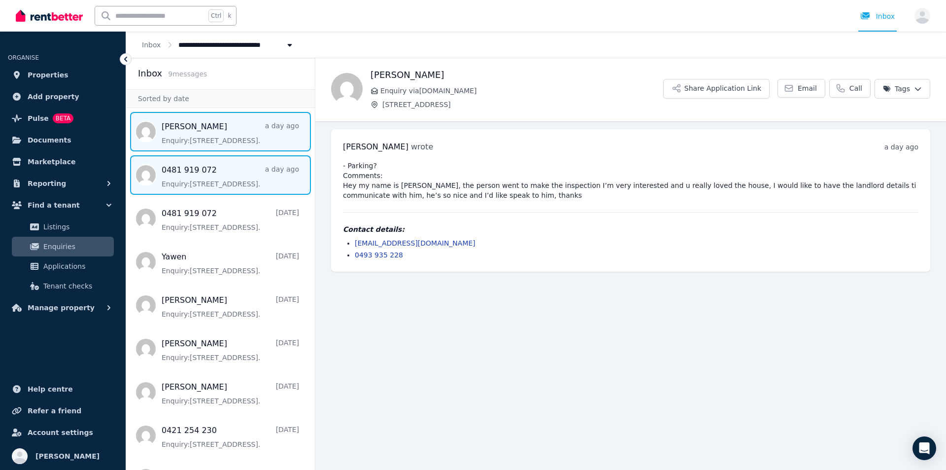
click at [209, 180] on span "Message list" at bounding box center [220, 174] width 189 height 39
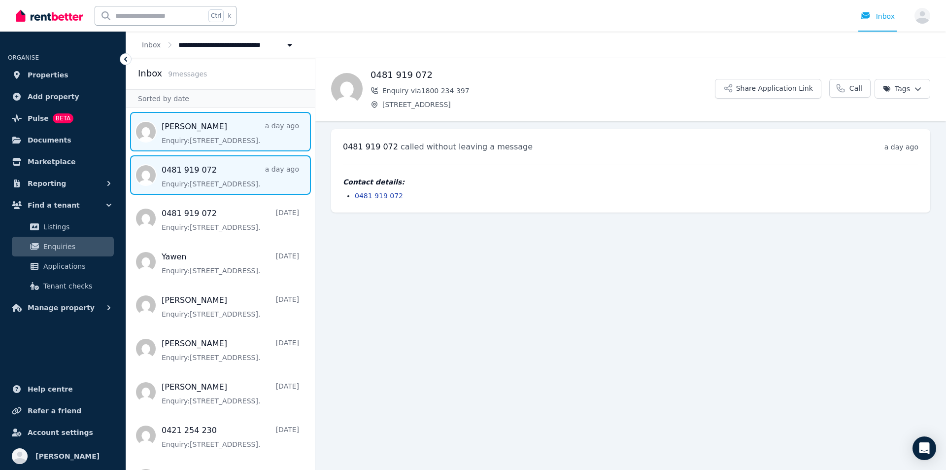
click at [210, 141] on span "Message list" at bounding box center [220, 131] width 189 height 39
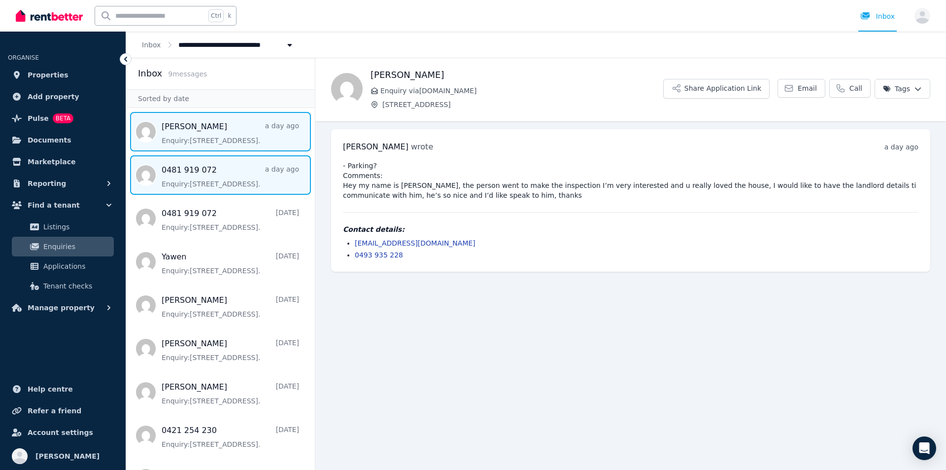
click at [198, 168] on span "Message list" at bounding box center [220, 174] width 189 height 39
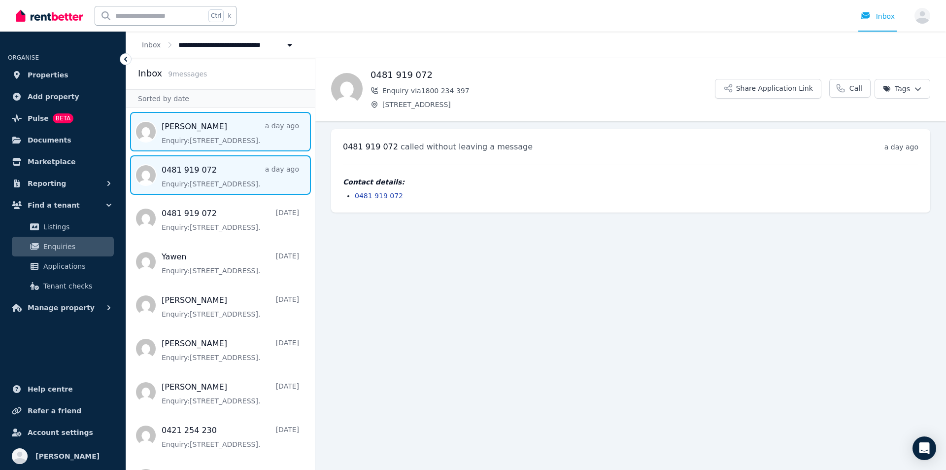
click at [213, 137] on span "Message list" at bounding box center [220, 131] width 189 height 39
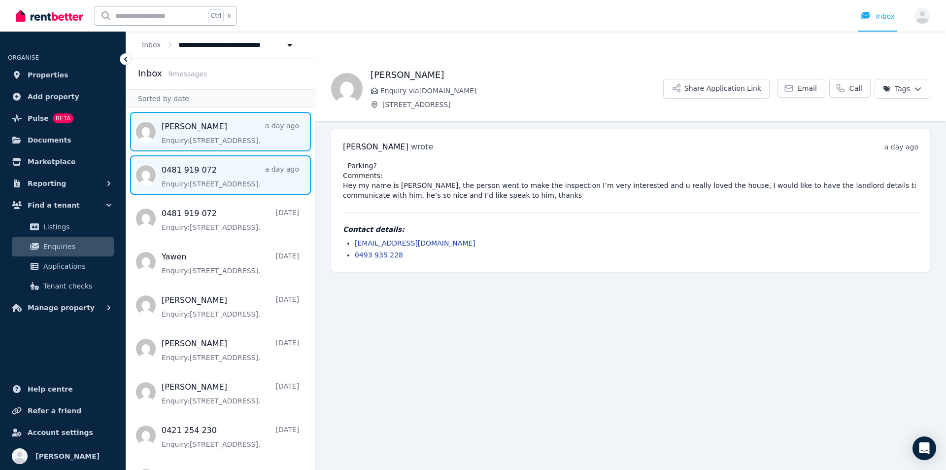
click at [213, 167] on span "Message list" at bounding box center [220, 174] width 189 height 39
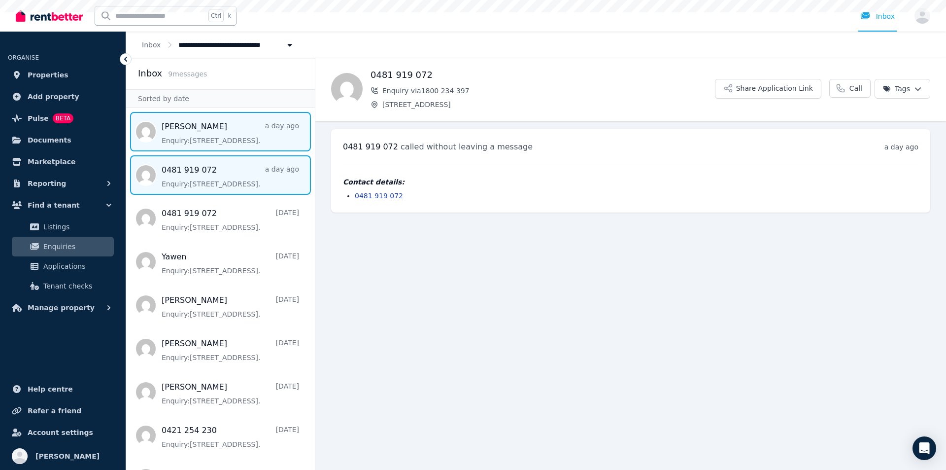
click at [218, 135] on span "Message list" at bounding box center [220, 131] width 189 height 39
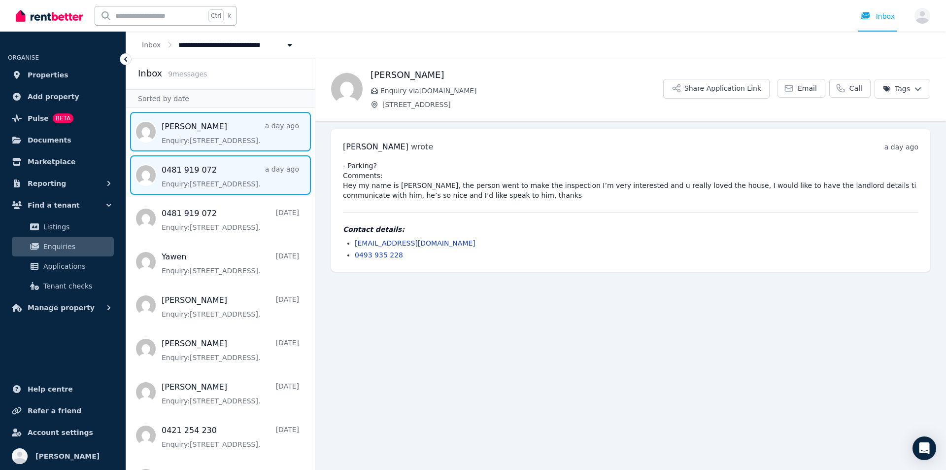
click at [214, 170] on span "Message list" at bounding box center [220, 174] width 189 height 39
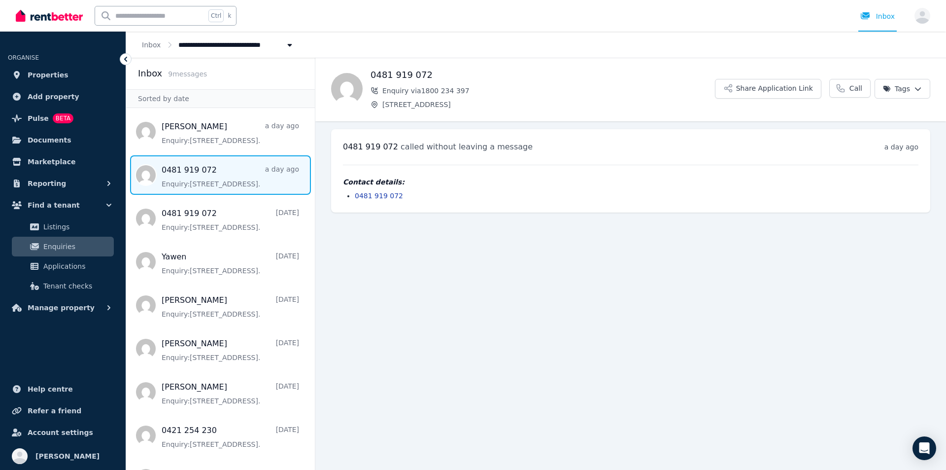
click at [212, 163] on span "Message list" at bounding box center [220, 174] width 189 height 39
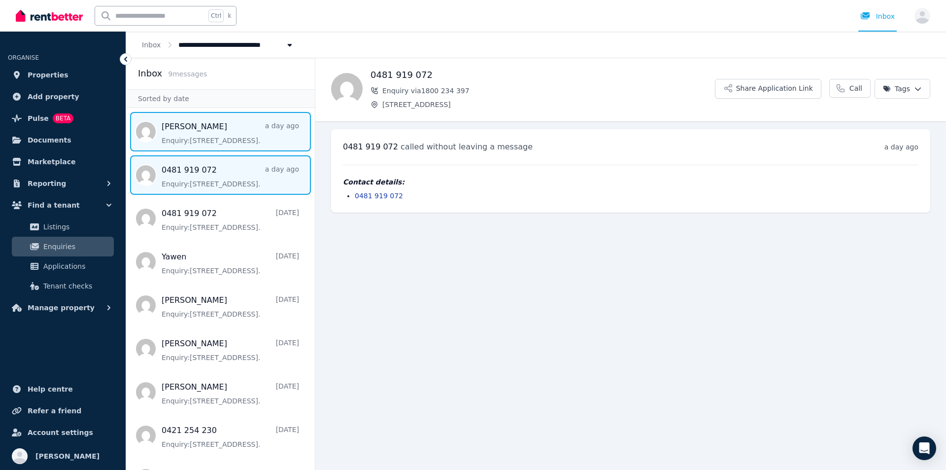
click at [211, 129] on span "Message list" at bounding box center [220, 131] width 189 height 39
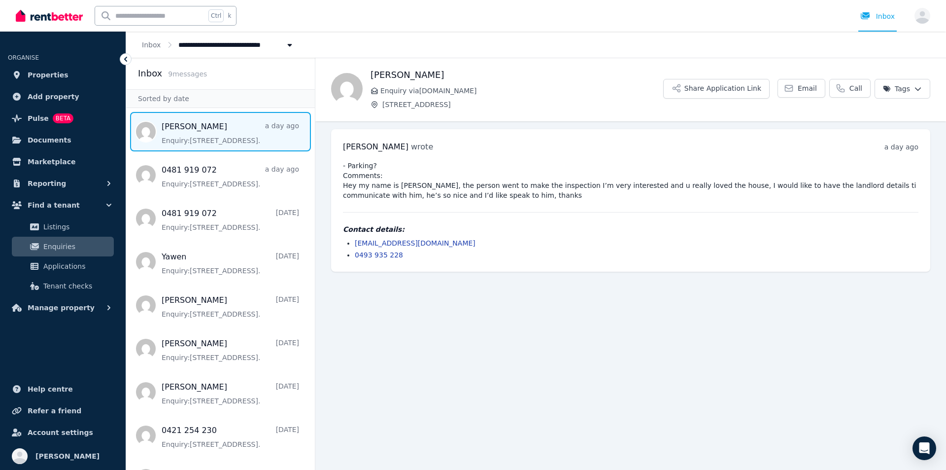
click at [211, 138] on span "Message list" at bounding box center [220, 131] width 189 height 39
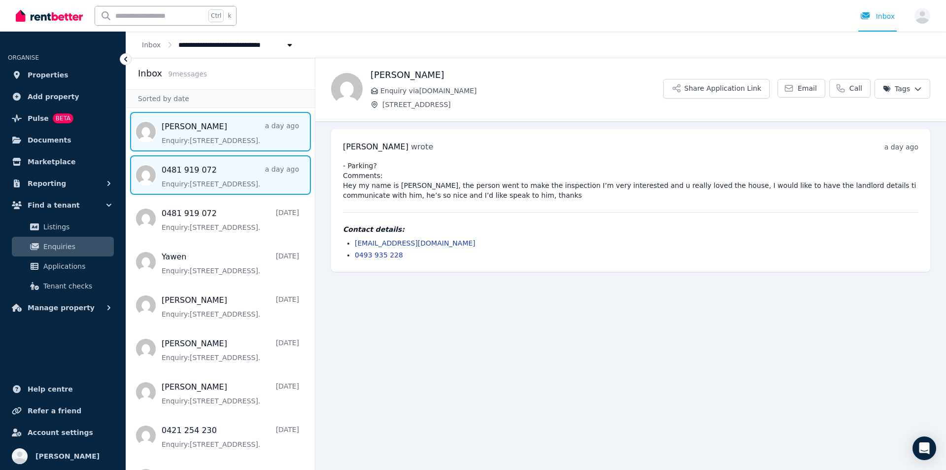
click at [203, 173] on span "Message list" at bounding box center [220, 174] width 189 height 39
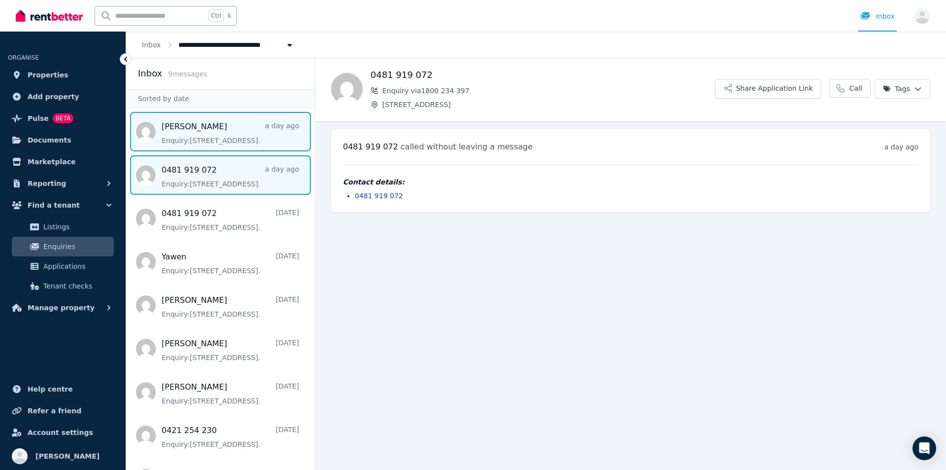
click at [216, 135] on span "Message list" at bounding box center [220, 131] width 189 height 39
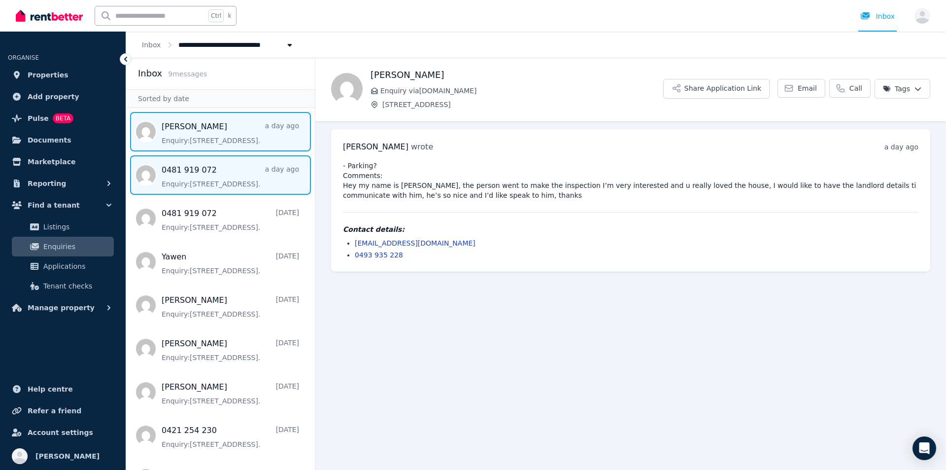
click at [207, 169] on span "Message list" at bounding box center [220, 174] width 189 height 39
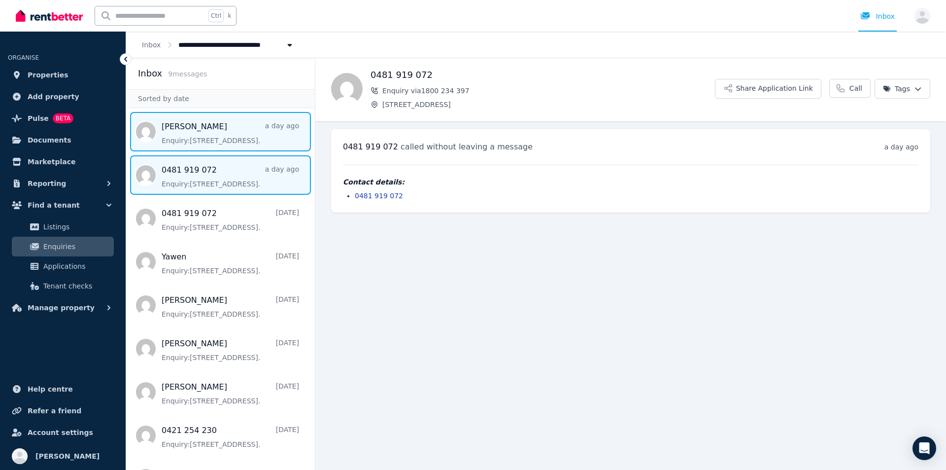
click at [212, 144] on span "Message list" at bounding box center [220, 131] width 189 height 39
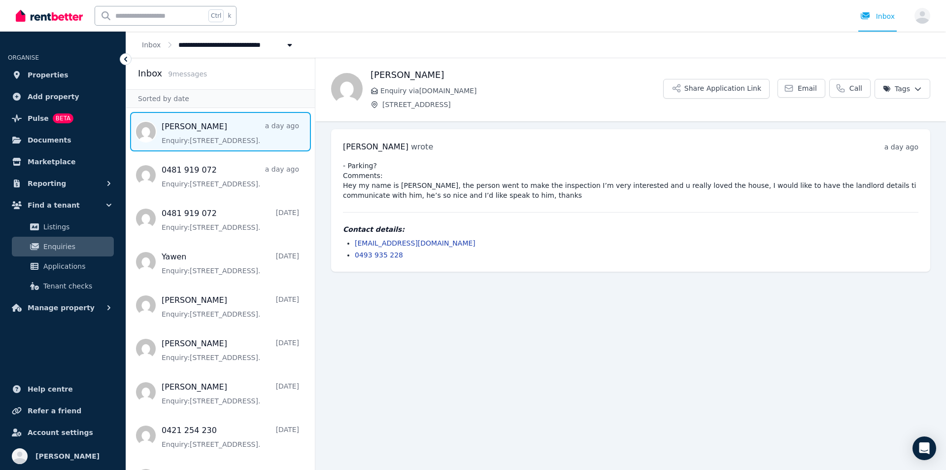
click at [215, 145] on span "Message list" at bounding box center [220, 131] width 189 height 39
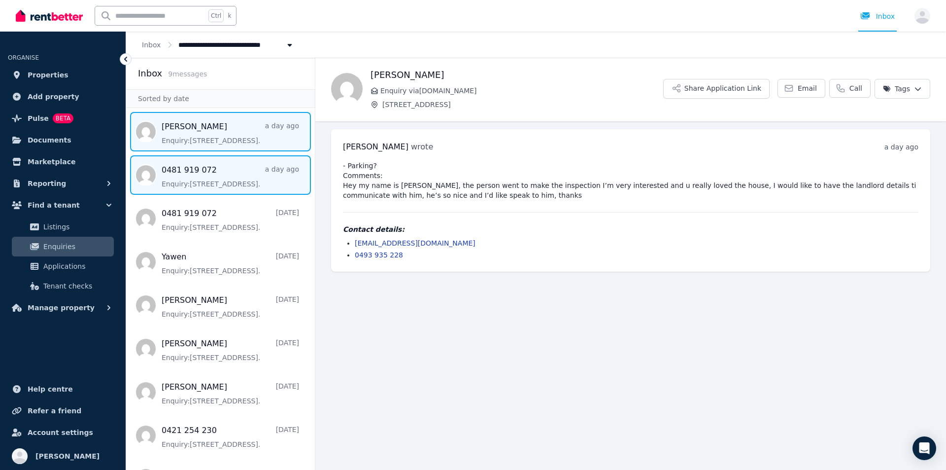
click at [220, 166] on span "Message list" at bounding box center [220, 174] width 189 height 39
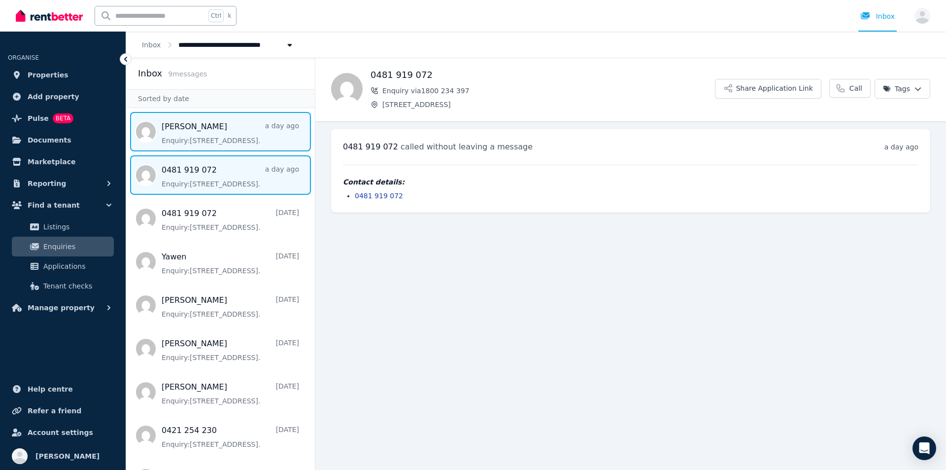
click at [211, 138] on span "Message list" at bounding box center [220, 131] width 189 height 39
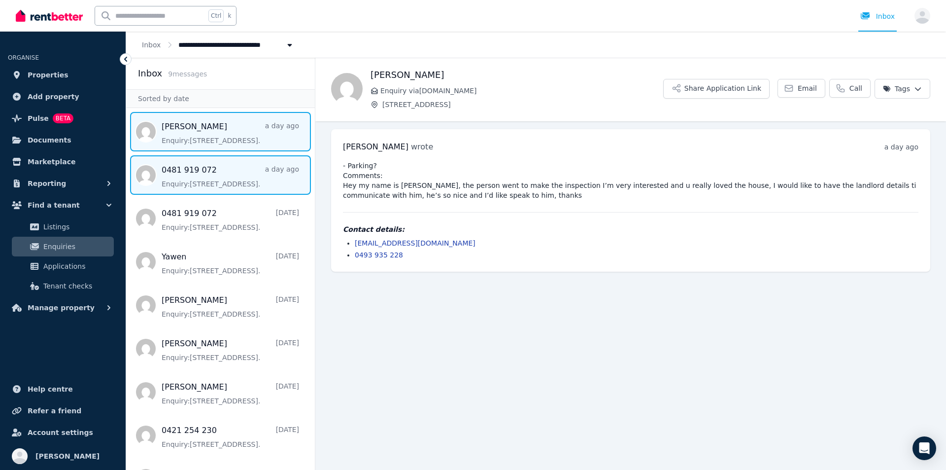
click at [209, 163] on span "Message list" at bounding box center [220, 174] width 189 height 39
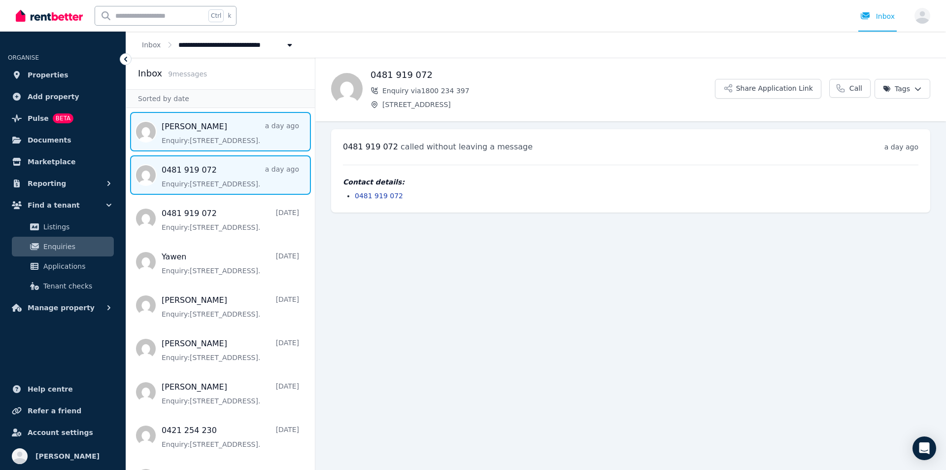
click at [223, 121] on span "Message list" at bounding box center [220, 131] width 189 height 39
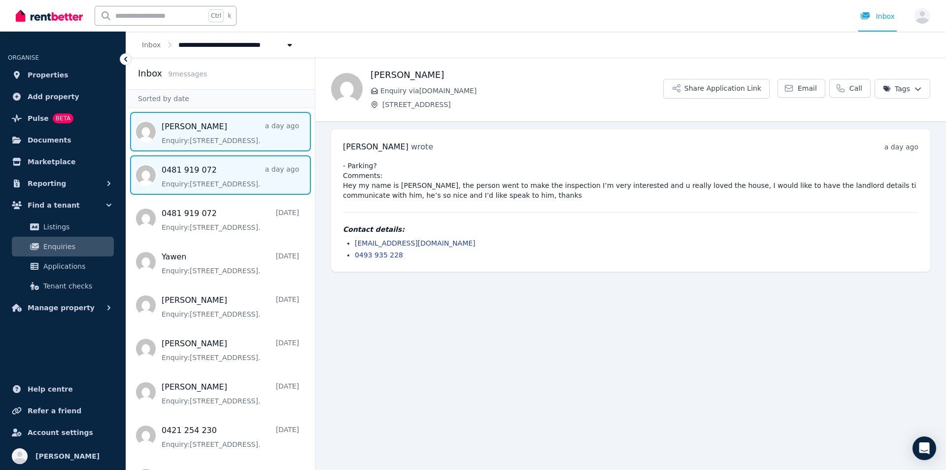
click at [215, 160] on span "Message list" at bounding box center [220, 174] width 189 height 39
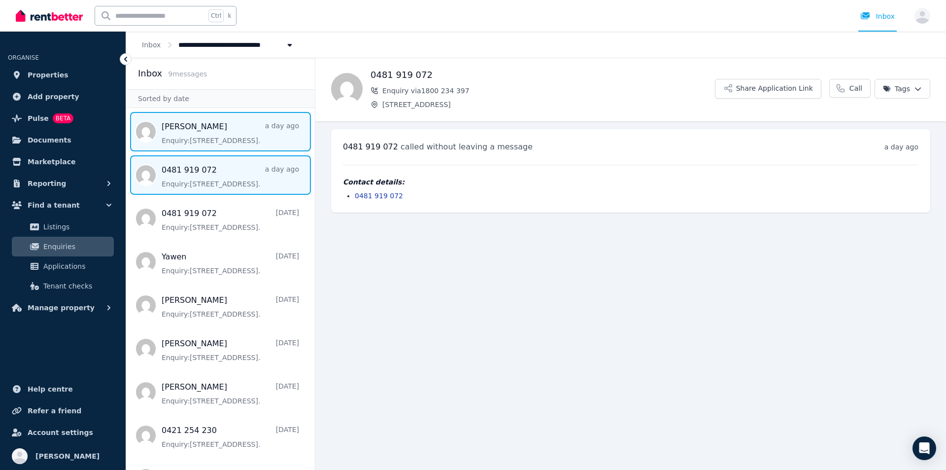
click at [225, 134] on span "Message list" at bounding box center [220, 131] width 189 height 39
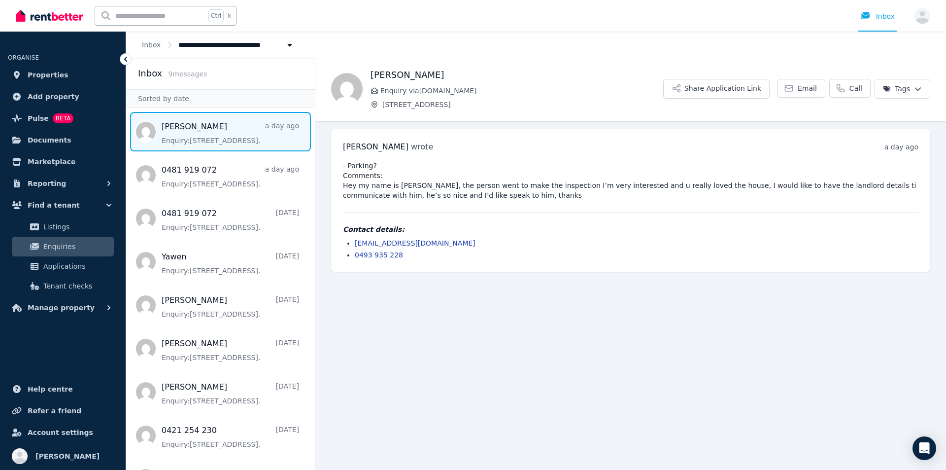
click at [234, 142] on span "Message list" at bounding box center [220, 131] width 189 height 39
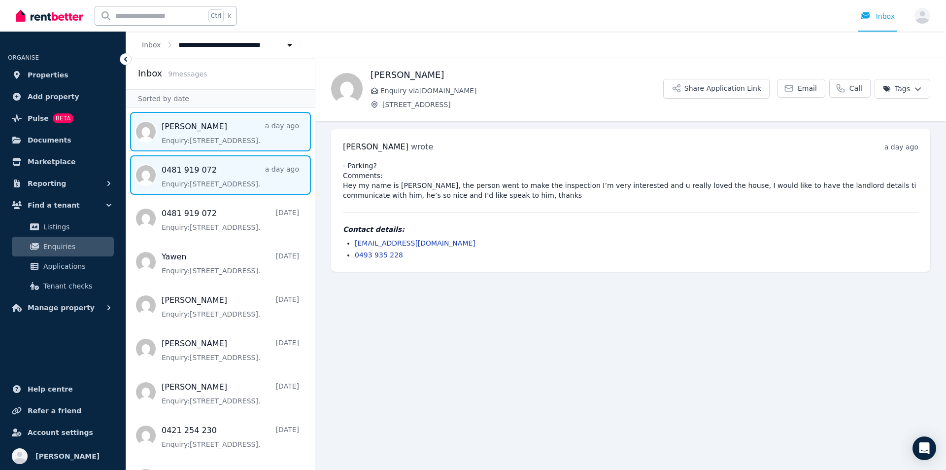
click at [223, 164] on span "Message list" at bounding box center [220, 174] width 189 height 39
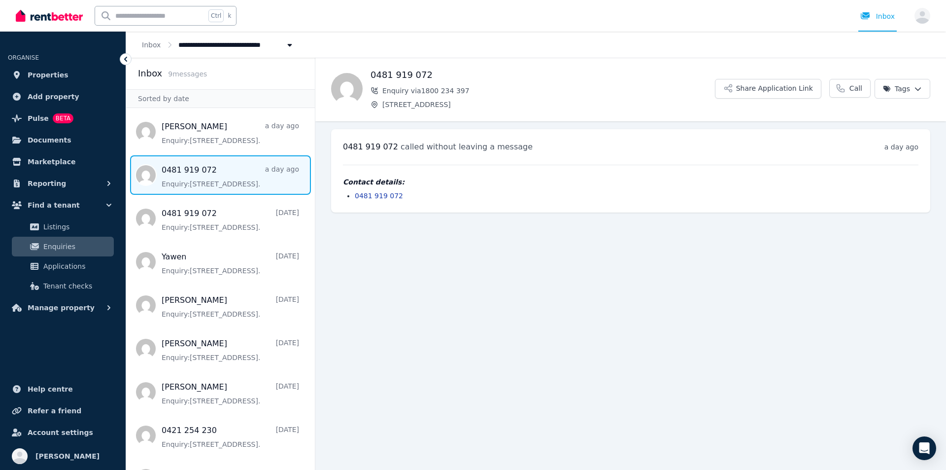
click at [212, 173] on span "Message list" at bounding box center [220, 174] width 189 height 39
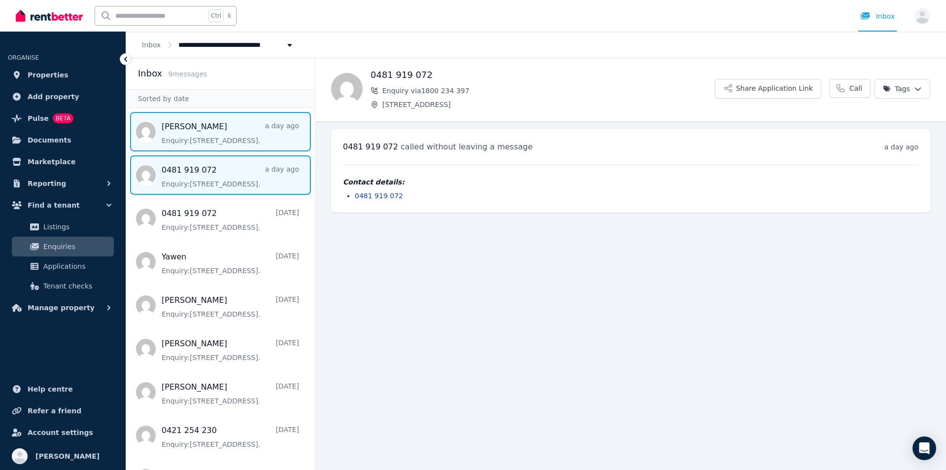
click at [221, 131] on span "Message list" at bounding box center [220, 131] width 189 height 39
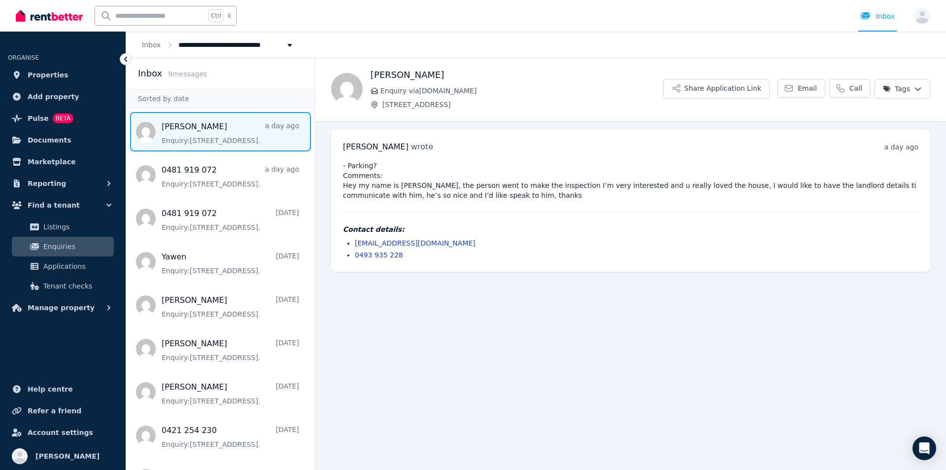
click at [214, 145] on span "Message list" at bounding box center [220, 131] width 189 height 39
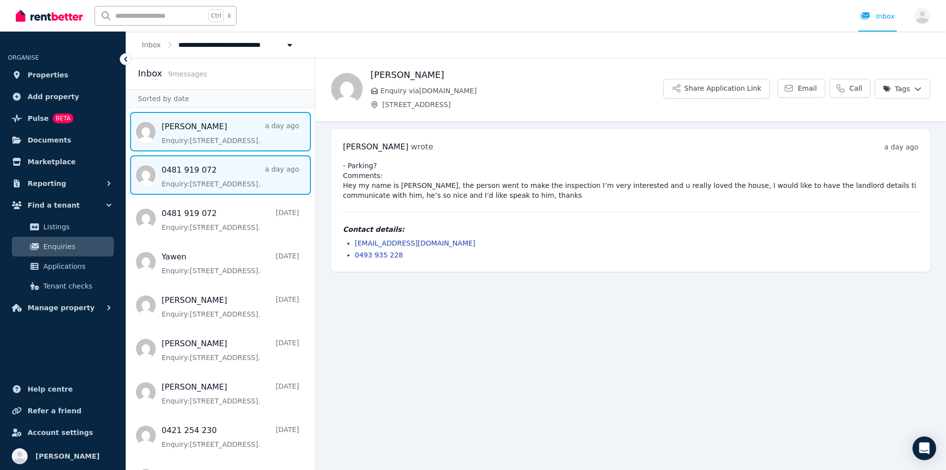
click at [216, 176] on span "Message list" at bounding box center [220, 174] width 189 height 39
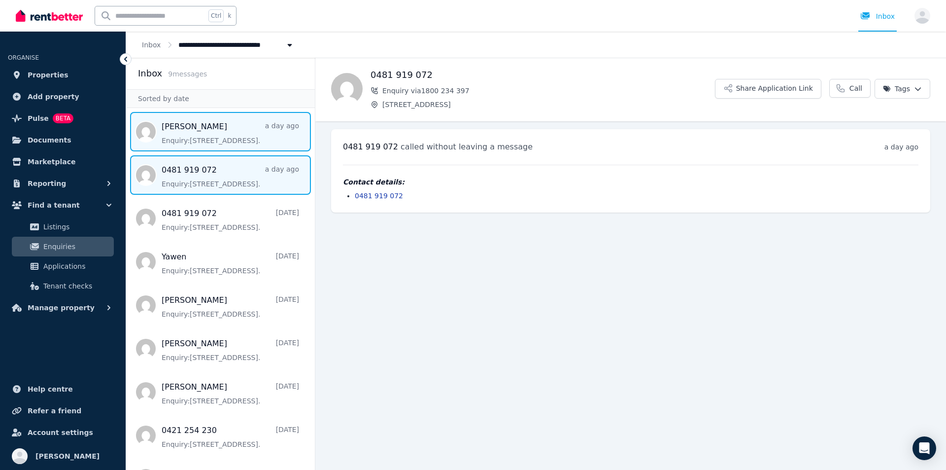
click at [192, 133] on span "Message list" at bounding box center [220, 131] width 189 height 39
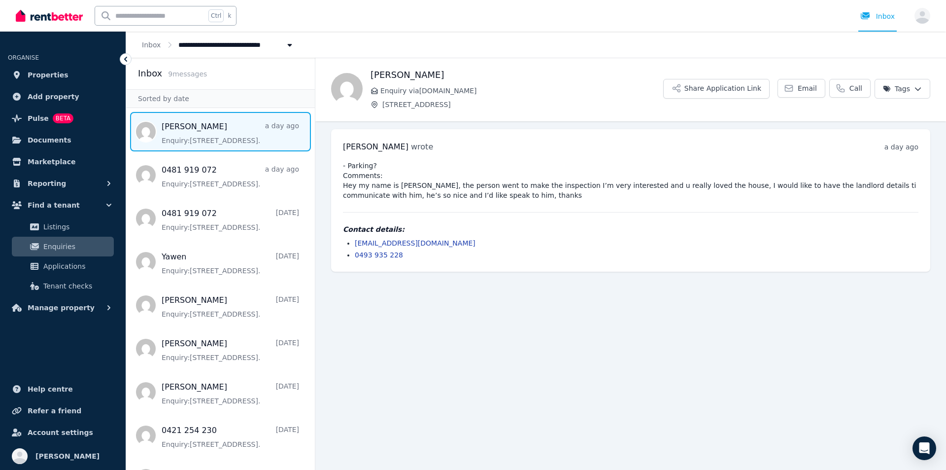
click at [466, 196] on pre "- Parking? Comments: Hey my name is [PERSON_NAME], the person went to make the …" at bounding box center [630, 180] width 575 height 39
click at [466, 195] on pre "- Parking? Comments: Hey my name is [PERSON_NAME], the person went to make the …" at bounding box center [630, 180] width 575 height 39
click at [463, 195] on pre "- Parking? Comments: Hey my name is [PERSON_NAME], the person went to make the …" at bounding box center [630, 180] width 575 height 39
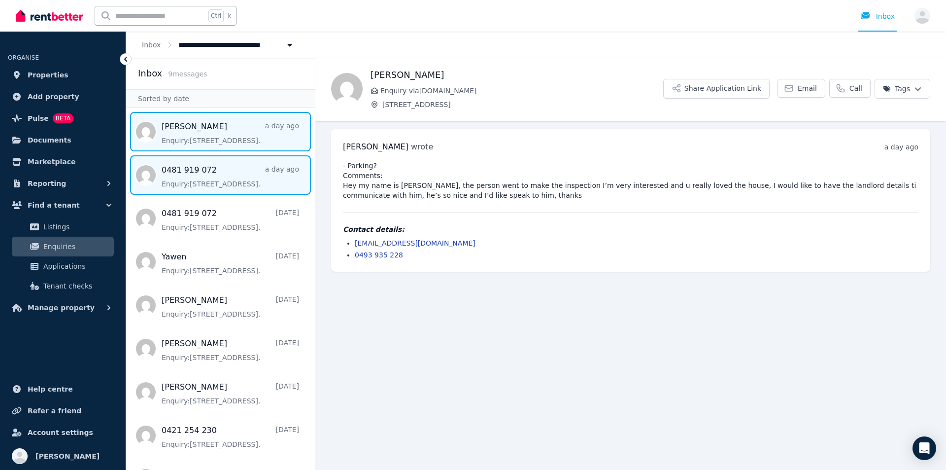
click at [229, 165] on span "Message list" at bounding box center [220, 174] width 189 height 39
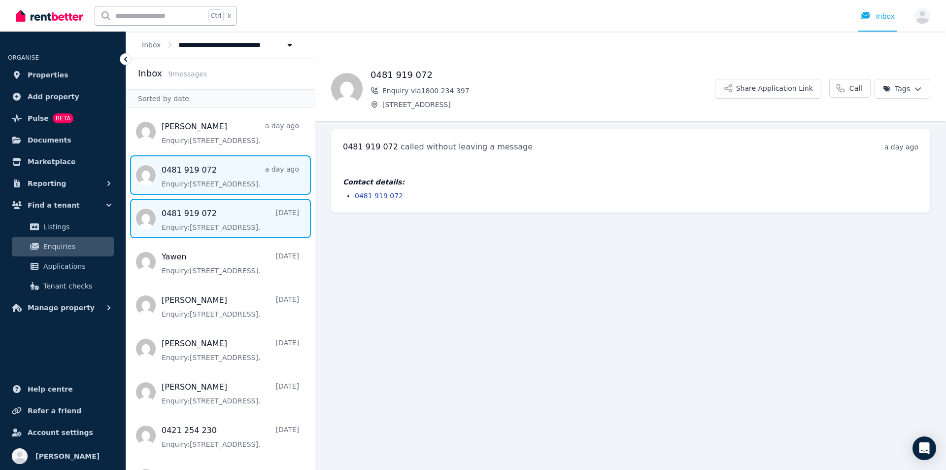
click at [214, 223] on span "Message list" at bounding box center [220, 218] width 189 height 39
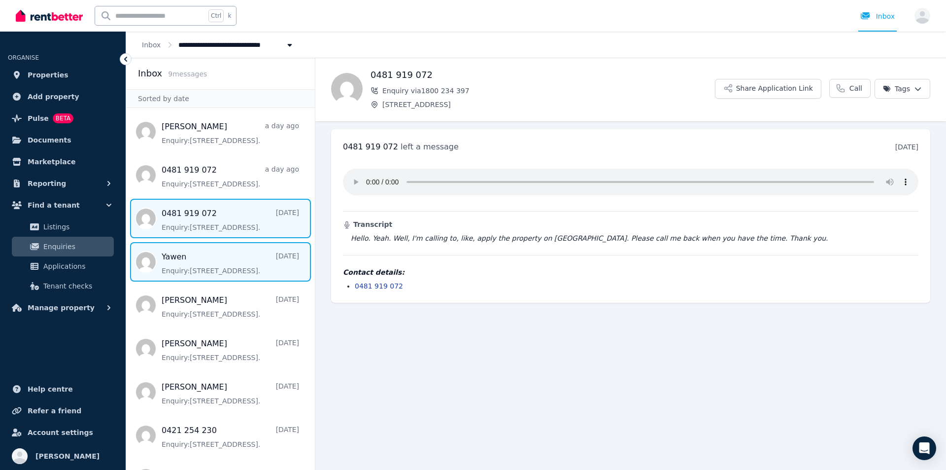
click at [214, 260] on span "Message list" at bounding box center [220, 261] width 189 height 39
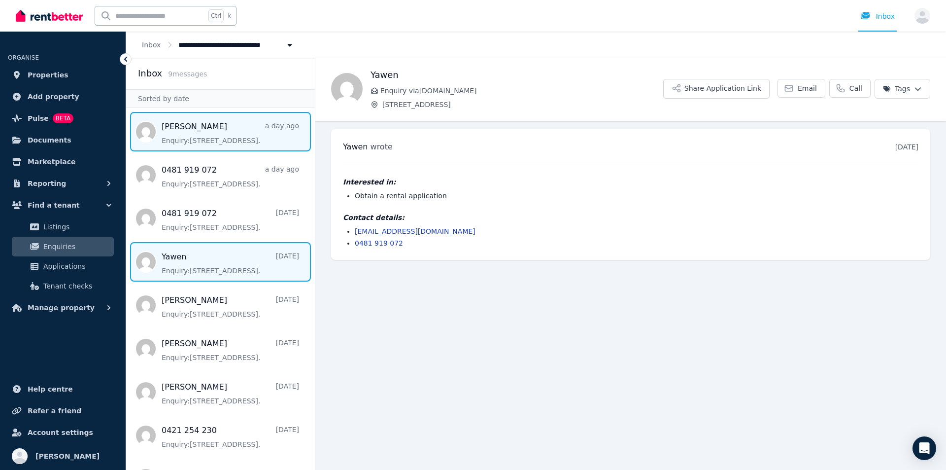
click at [208, 134] on span "Message list" at bounding box center [220, 131] width 189 height 39
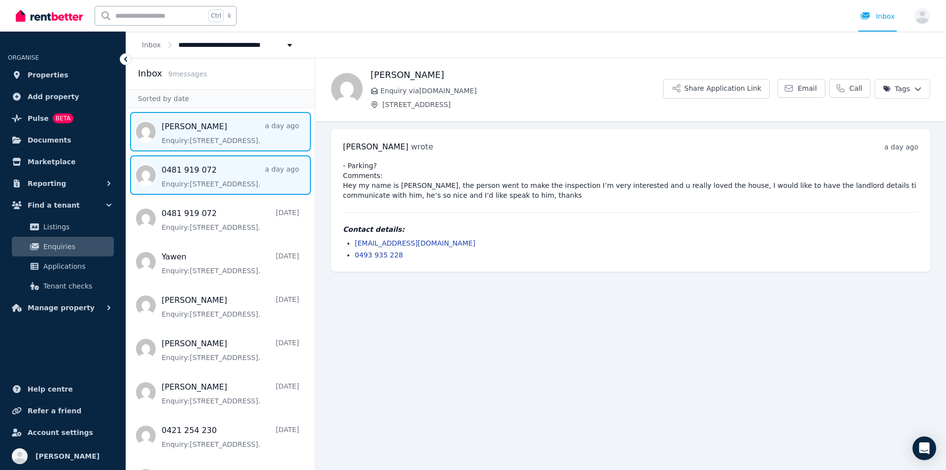
click at [197, 165] on span "Message list" at bounding box center [220, 174] width 189 height 39
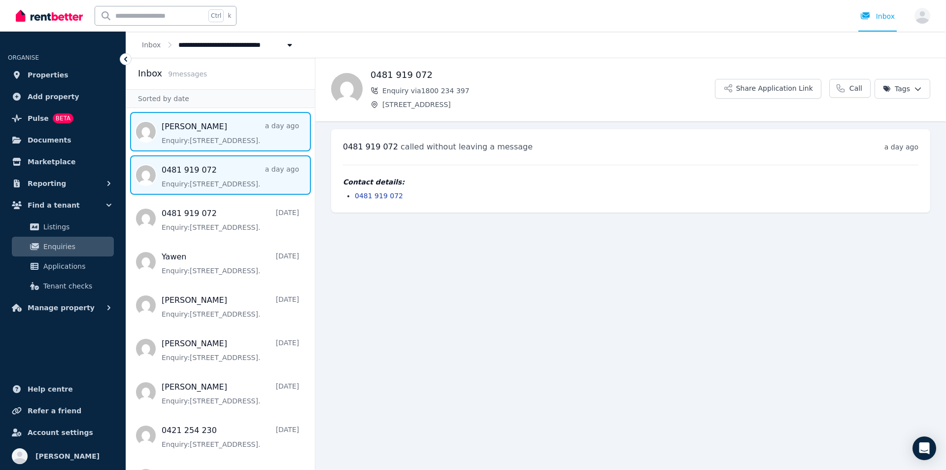
click at [202, 140] on span "Message list" at bounding box center [220, 131] width 189 height 39
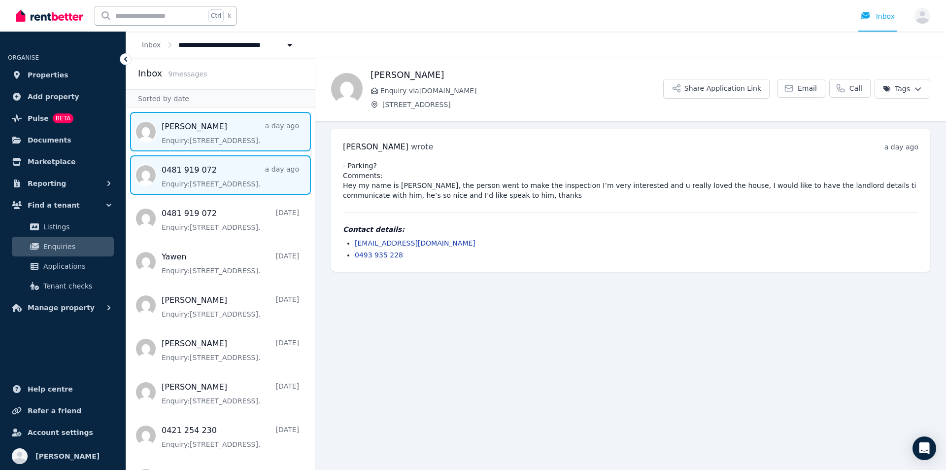
click at [202, 169] on span "Message list" at bounding box center [220, 174] width 189 height 39
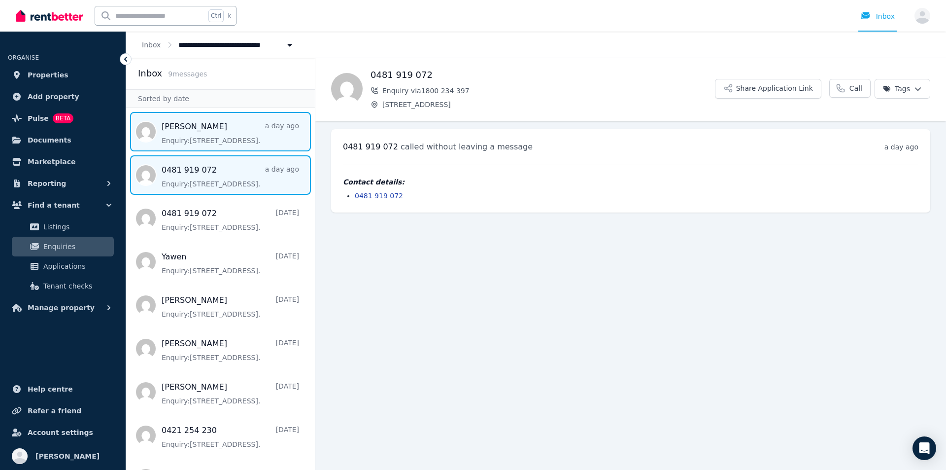
click at [212, 142] on span "Message list" at bounding box center [220, 131] width 189 height 39
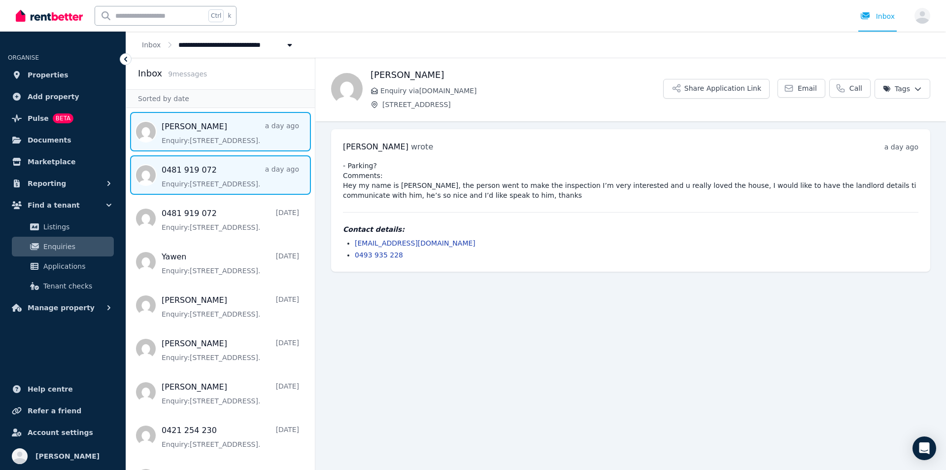
click at [214, 177] on span "Message list" at bounding box center [220, 174] width 189 height 39
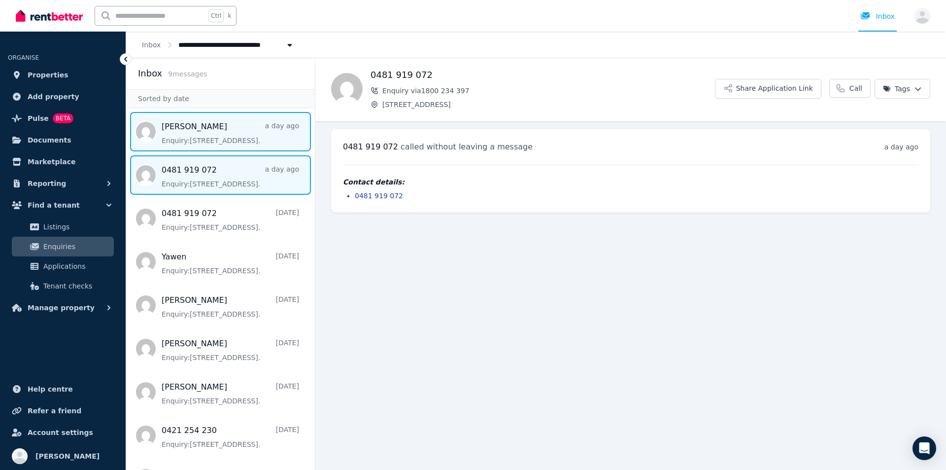
click at [219, 139] on span "Message list" at bounding box center [220, 131] width 189 height 39
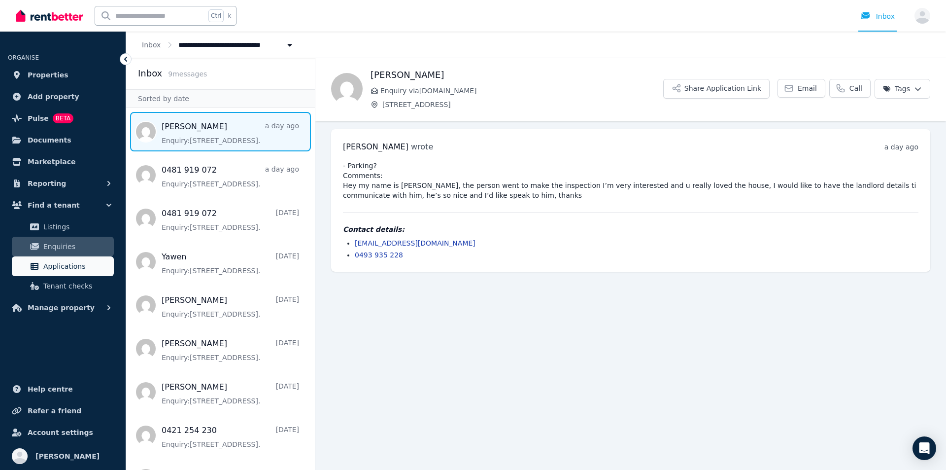
click at [58, 266] on span "Applications" at bounding box center [76, 266] width 67 height 12
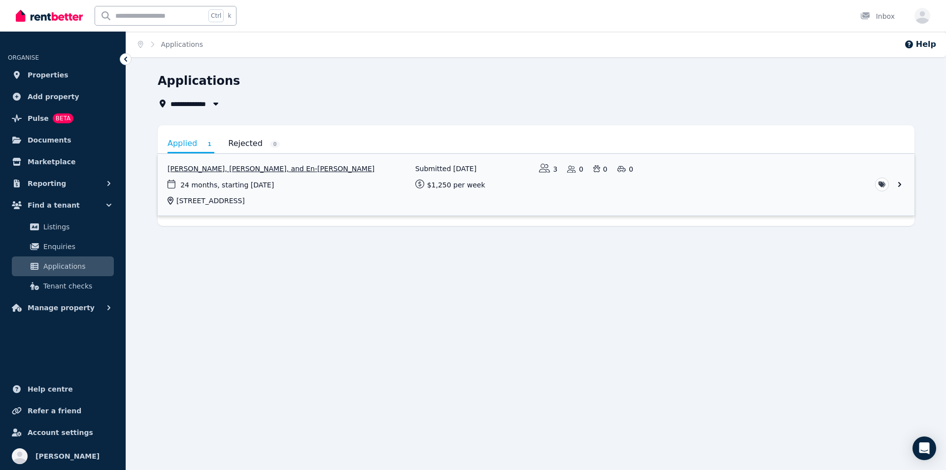
click at [227, 168] on link "View application: Yawen Deng, Chia-fang Miao, and En-Shih Liao" at bounding box center [536, 185] width 757 height 62
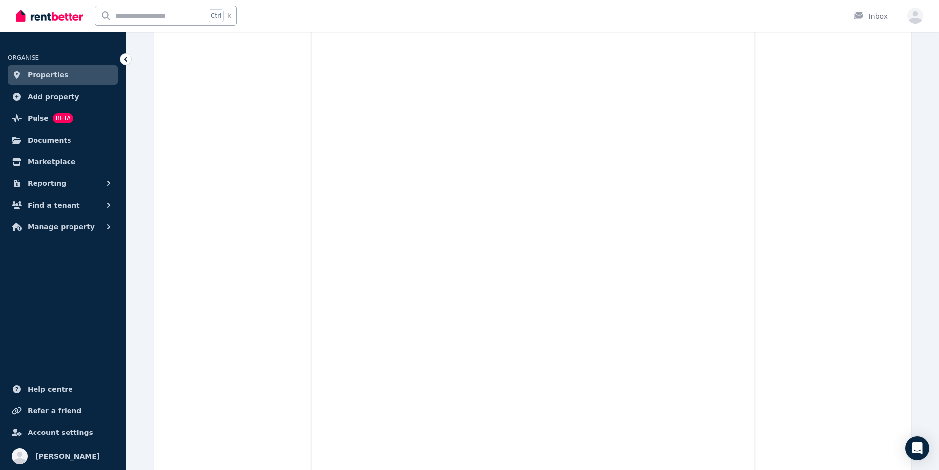
scroll to position [2611, 0]
click at [59, 18] on img at bounding box center [49, 15] width 67 height 15
